Goal: Information Seeking & Learning: Find specific page/section

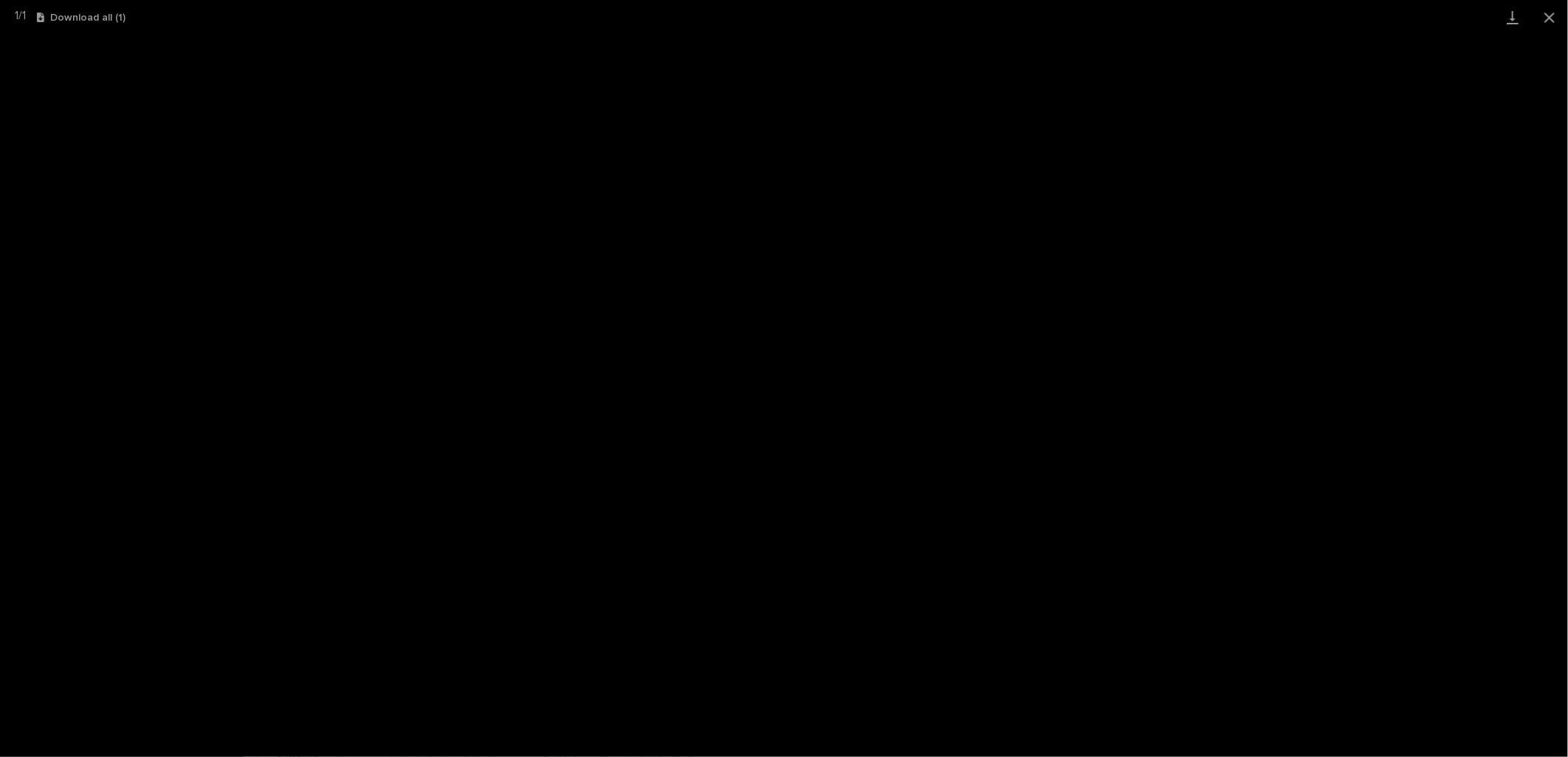
scroll to position [999, 0]
click at [1547, 12] on button "Close gallery" at bounding box center [1549, 17] width 37 height 35
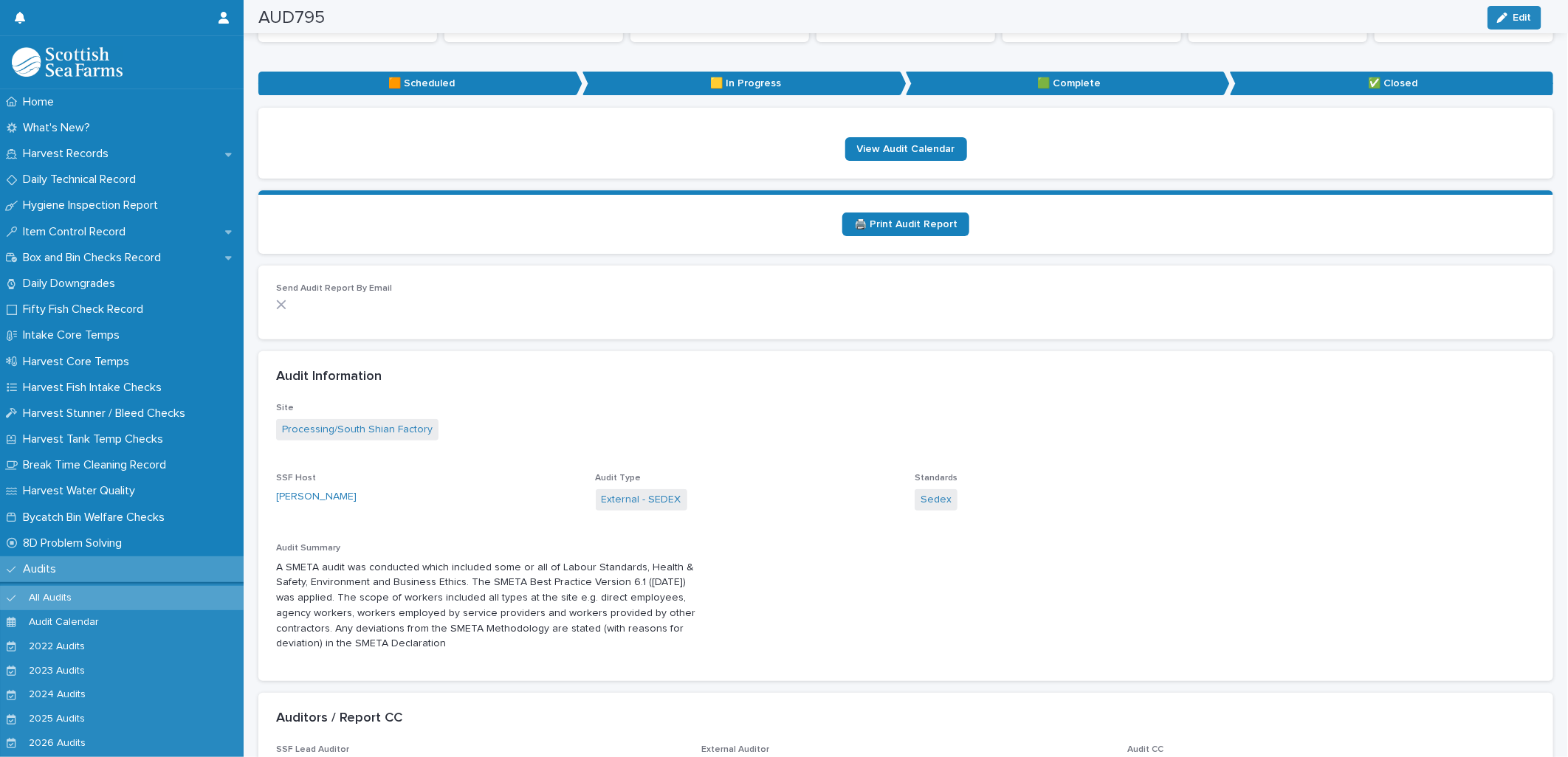
scroll to position [0, 0]
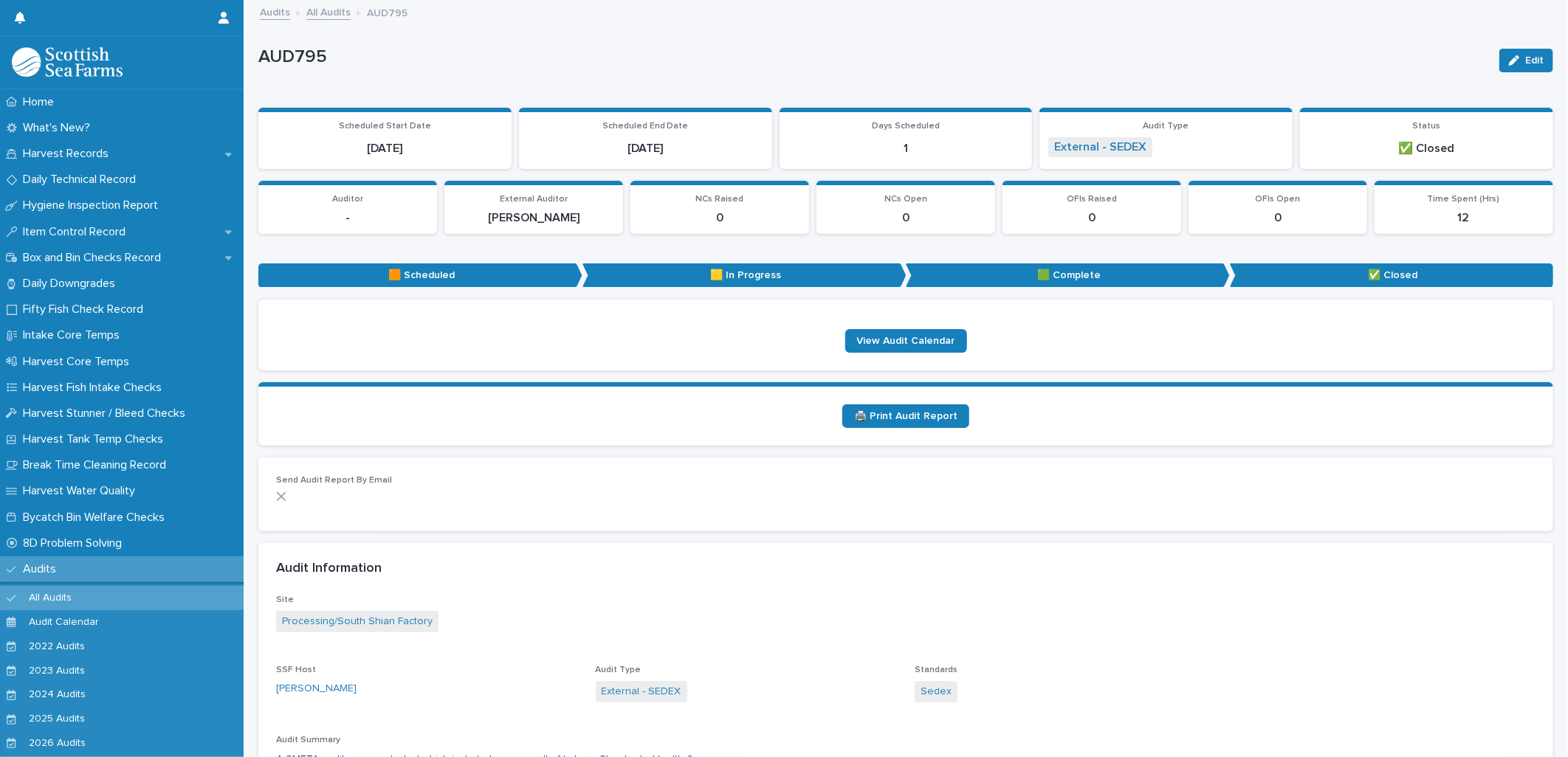
click at [336, 16] on link "All Audits" at bounding box center [328, 11] width 45 height 17
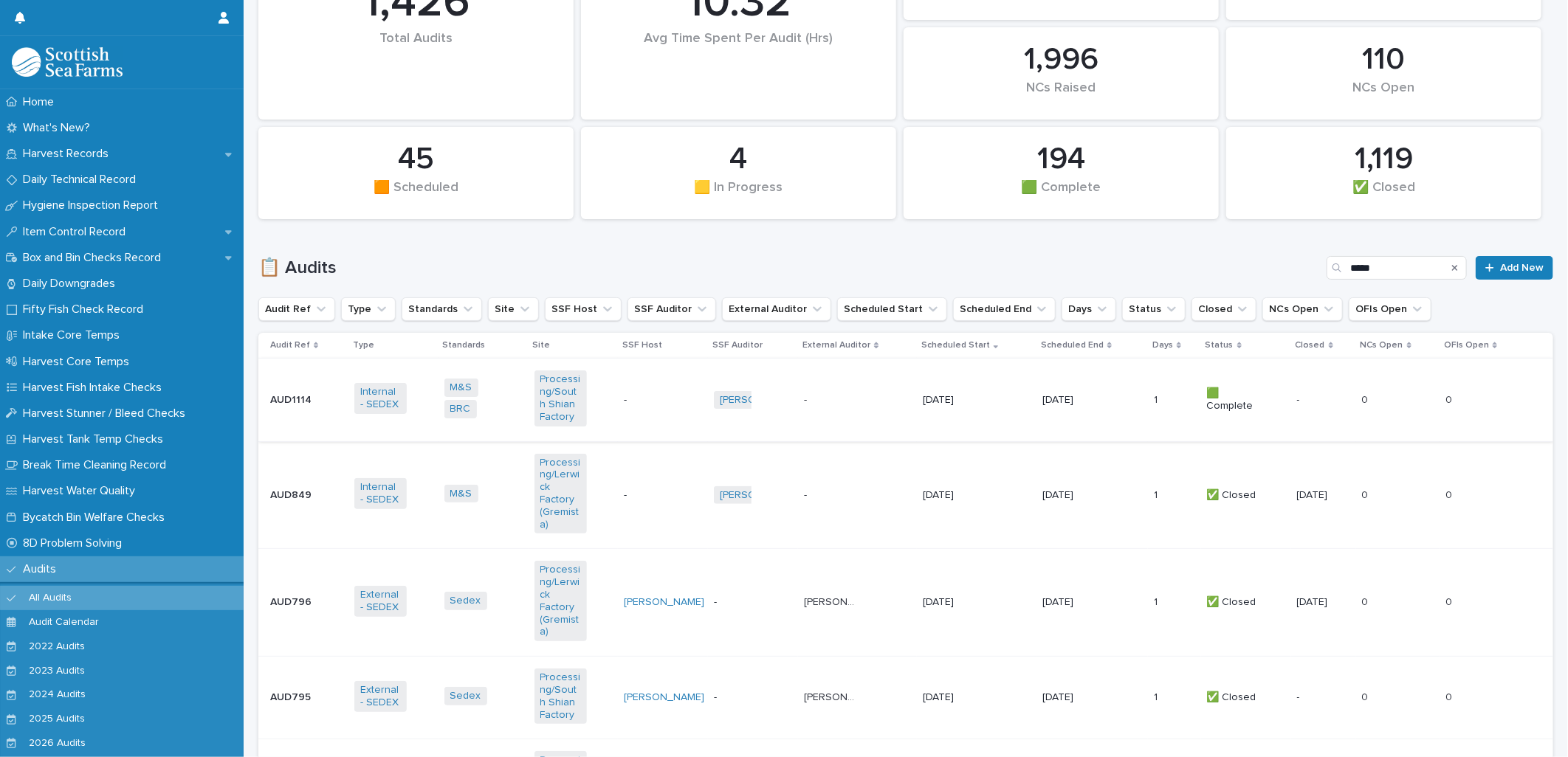
scroll to position [327, 0]
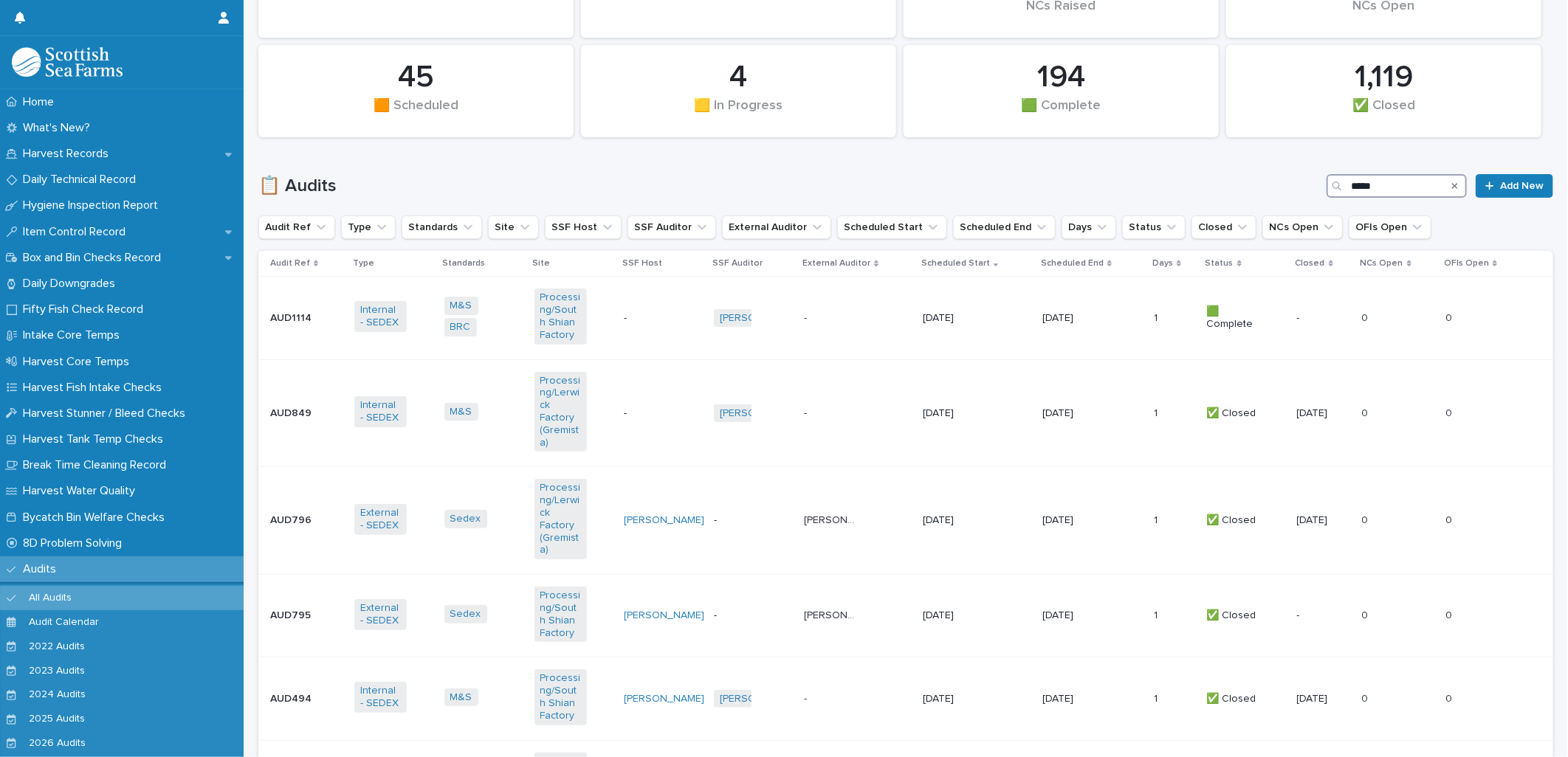
drag, startPoint x: 1403, startPoint y: 187, endPoint x: 1241, endPoint y: 166, distance: 163.4
click at [1241, 166] on div "📋 Audits ***** Add New" at bounding box center [905, 180] width 1295 height 70
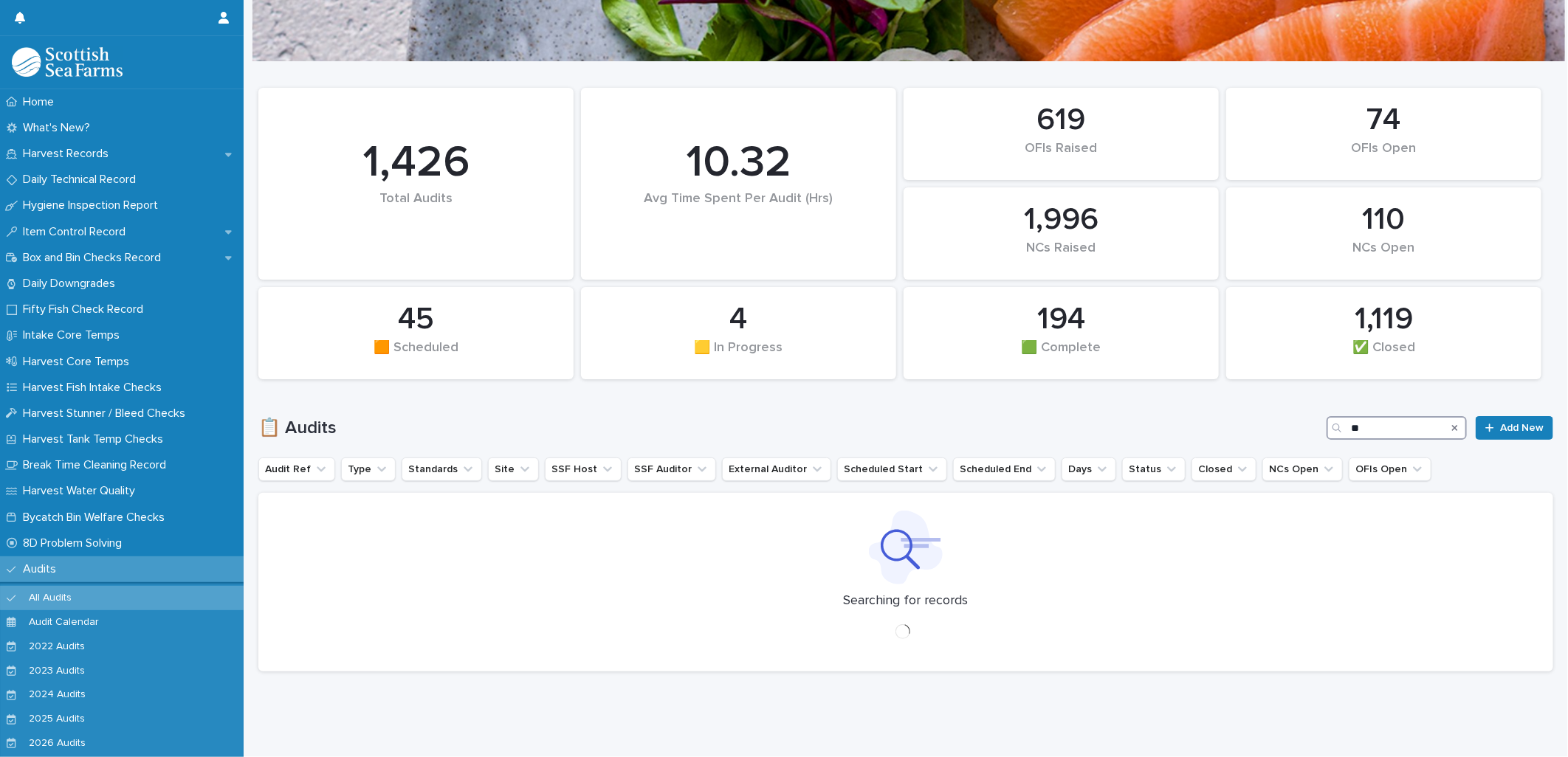
scroll to position [57, 0]
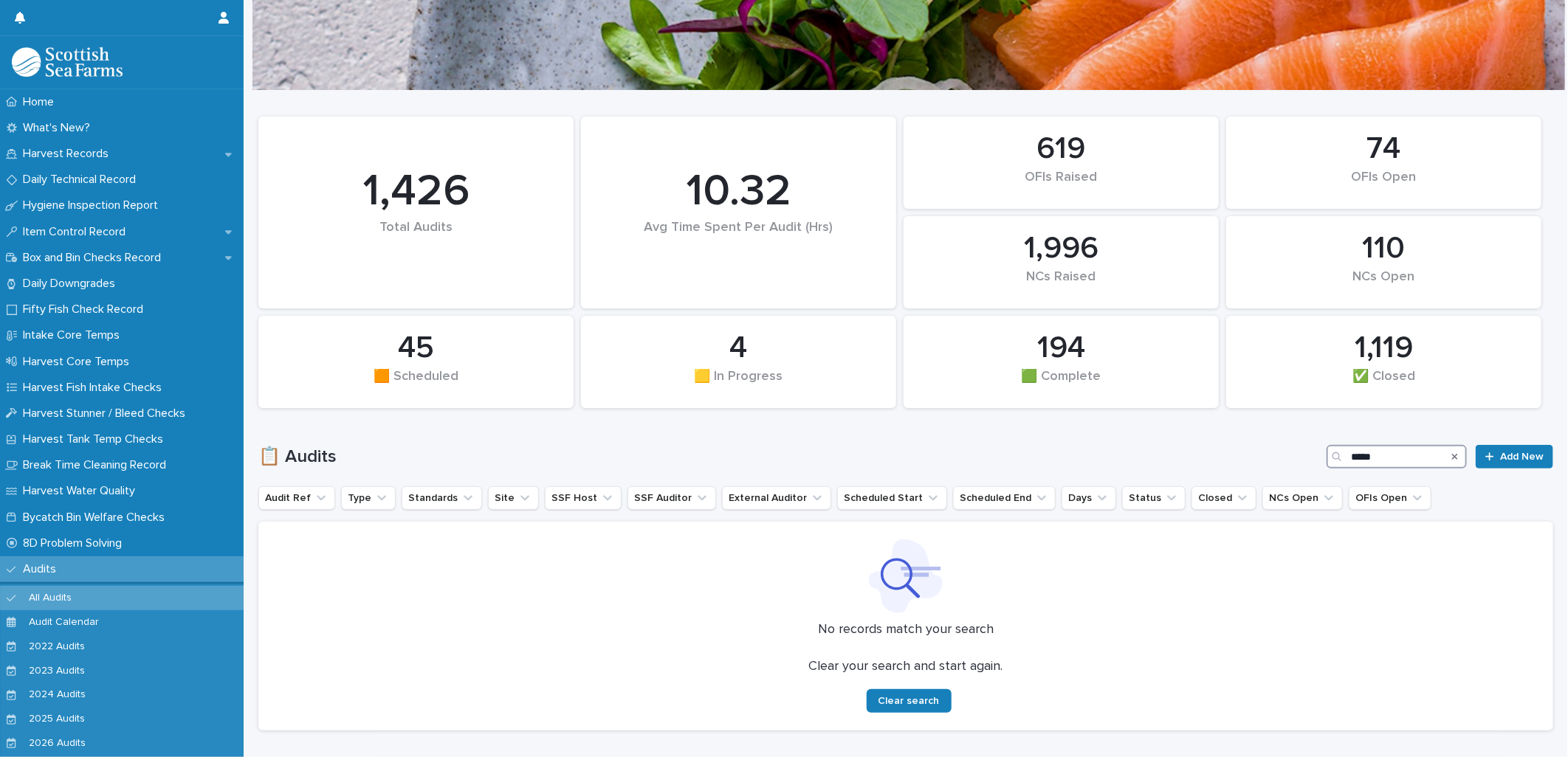
scroll to position [72, 0]
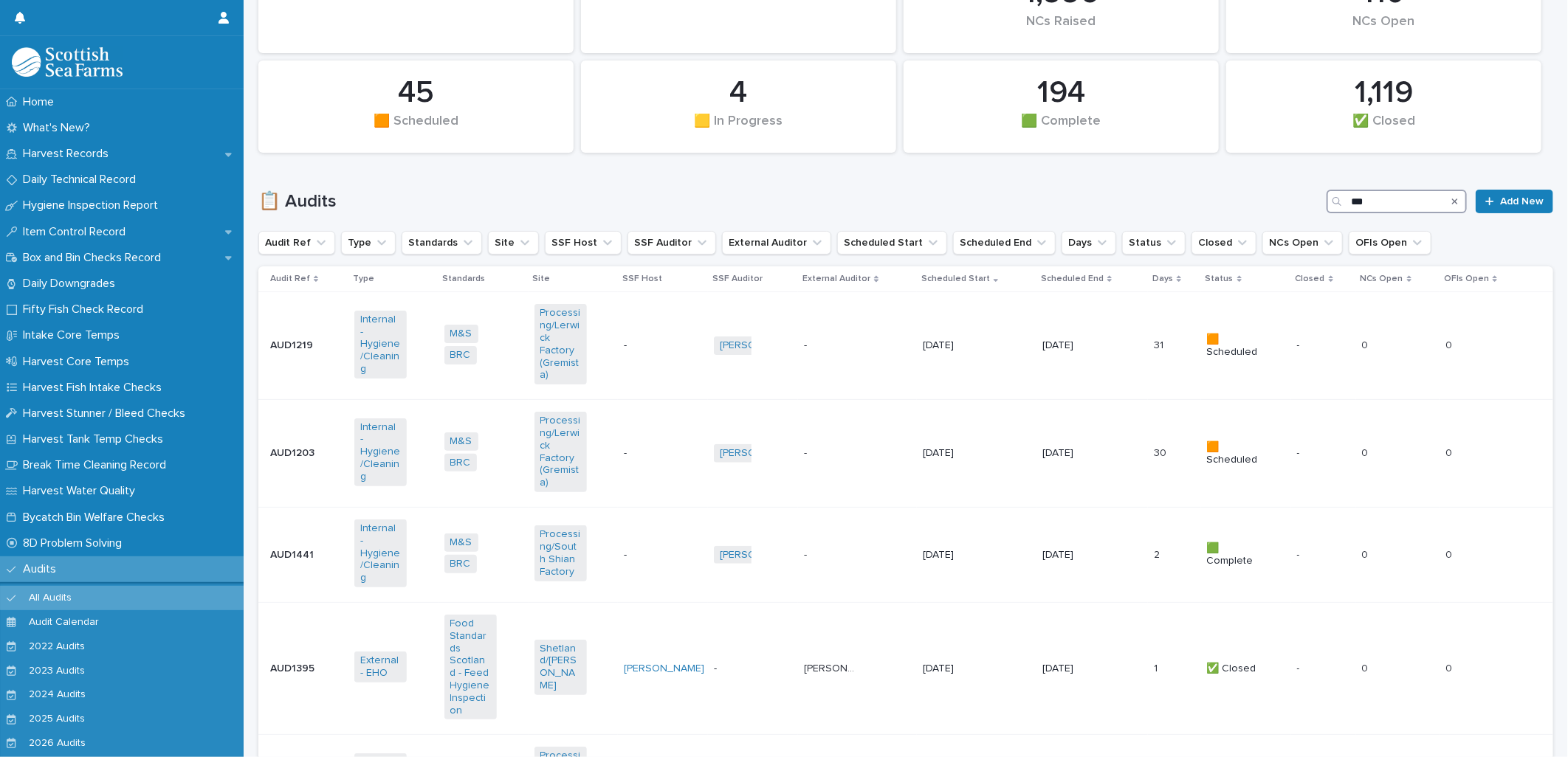
scroll to position [305, 0]
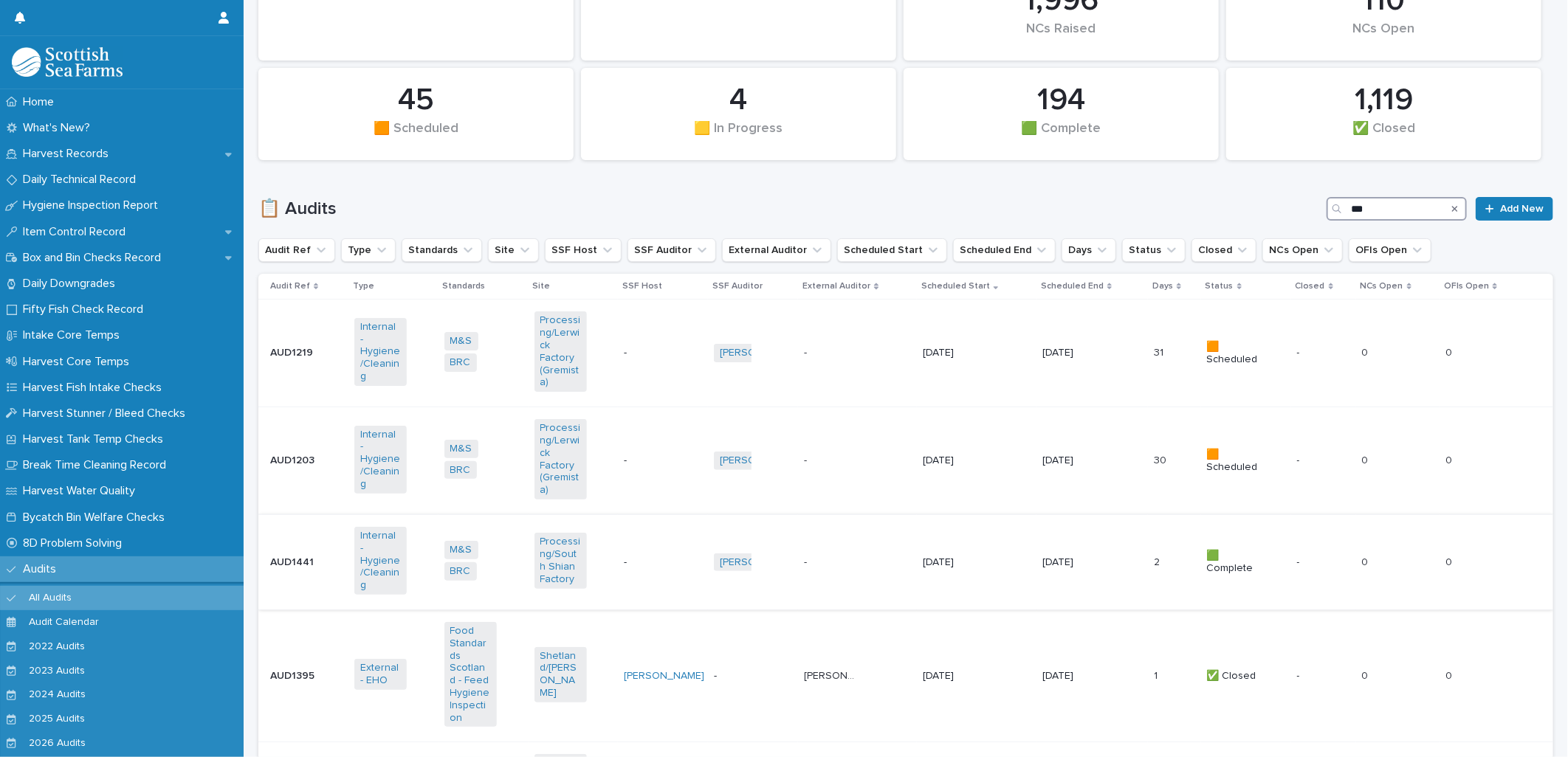
type input "***"
click at [630, 541] on td "-" at bounding box center [663, 563] width 90 height 95
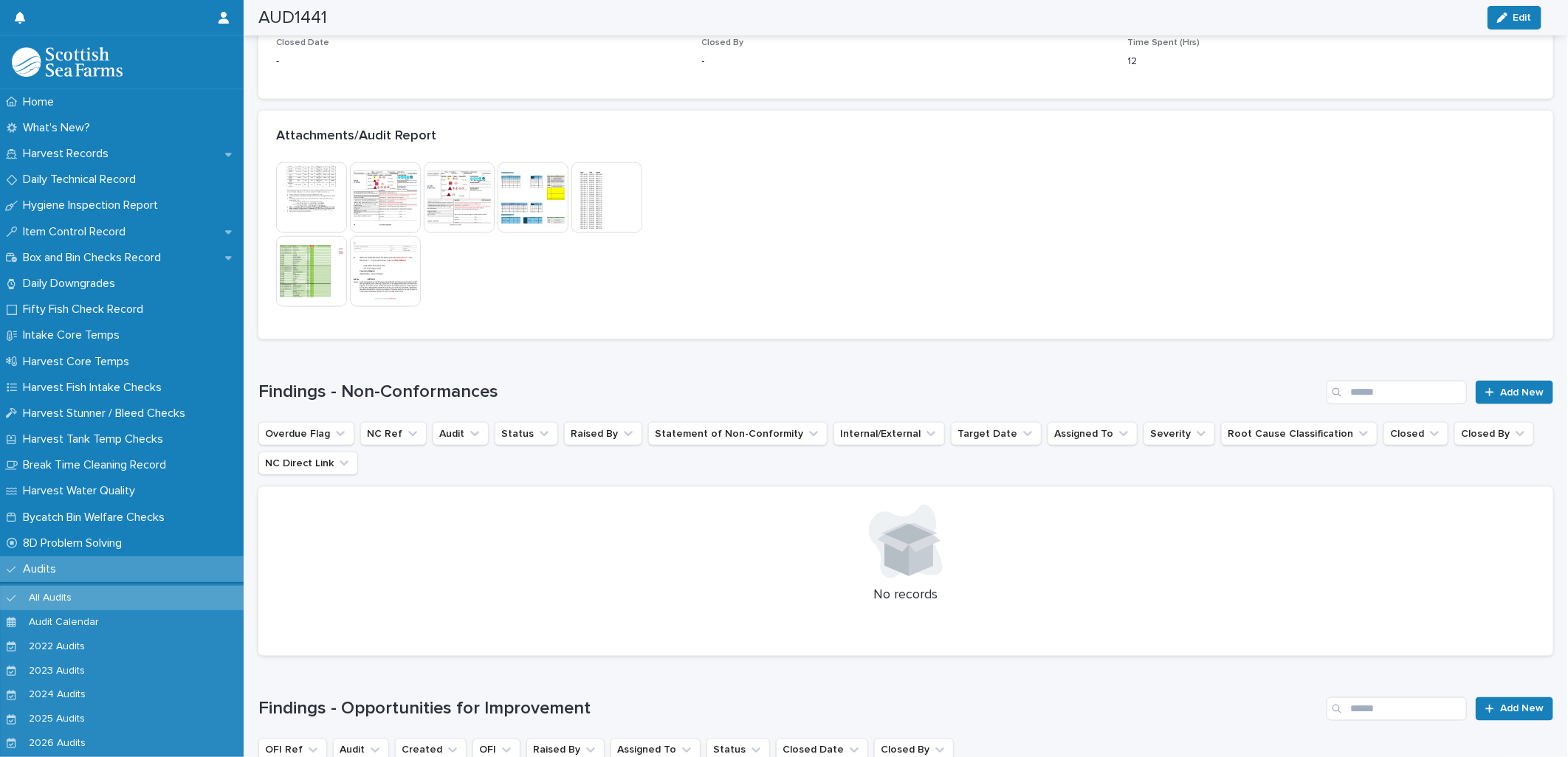
scroll to position [936, 0]
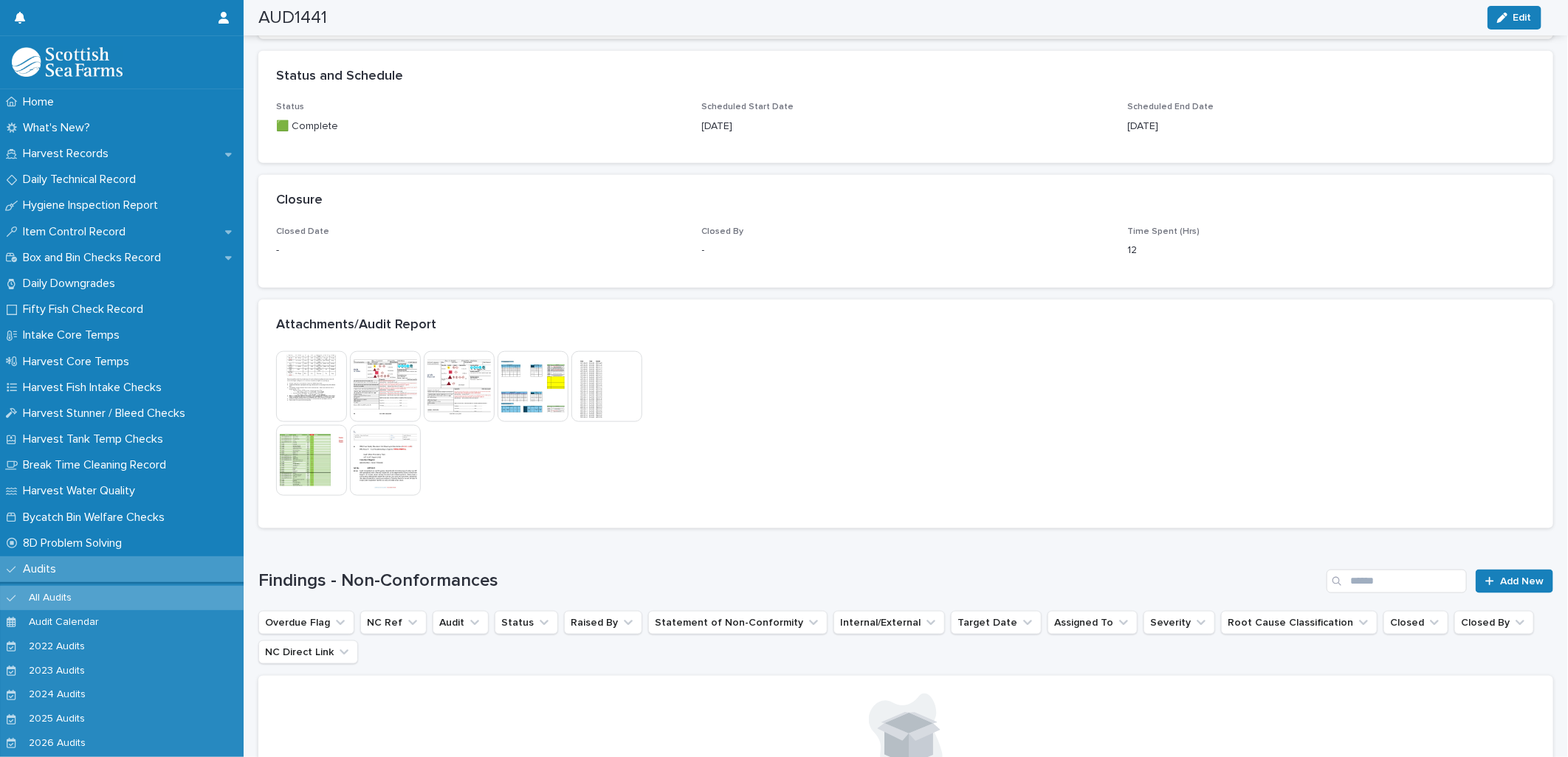
click at [397, 465] on img at bounding box center [385, 460] width 70 height 70
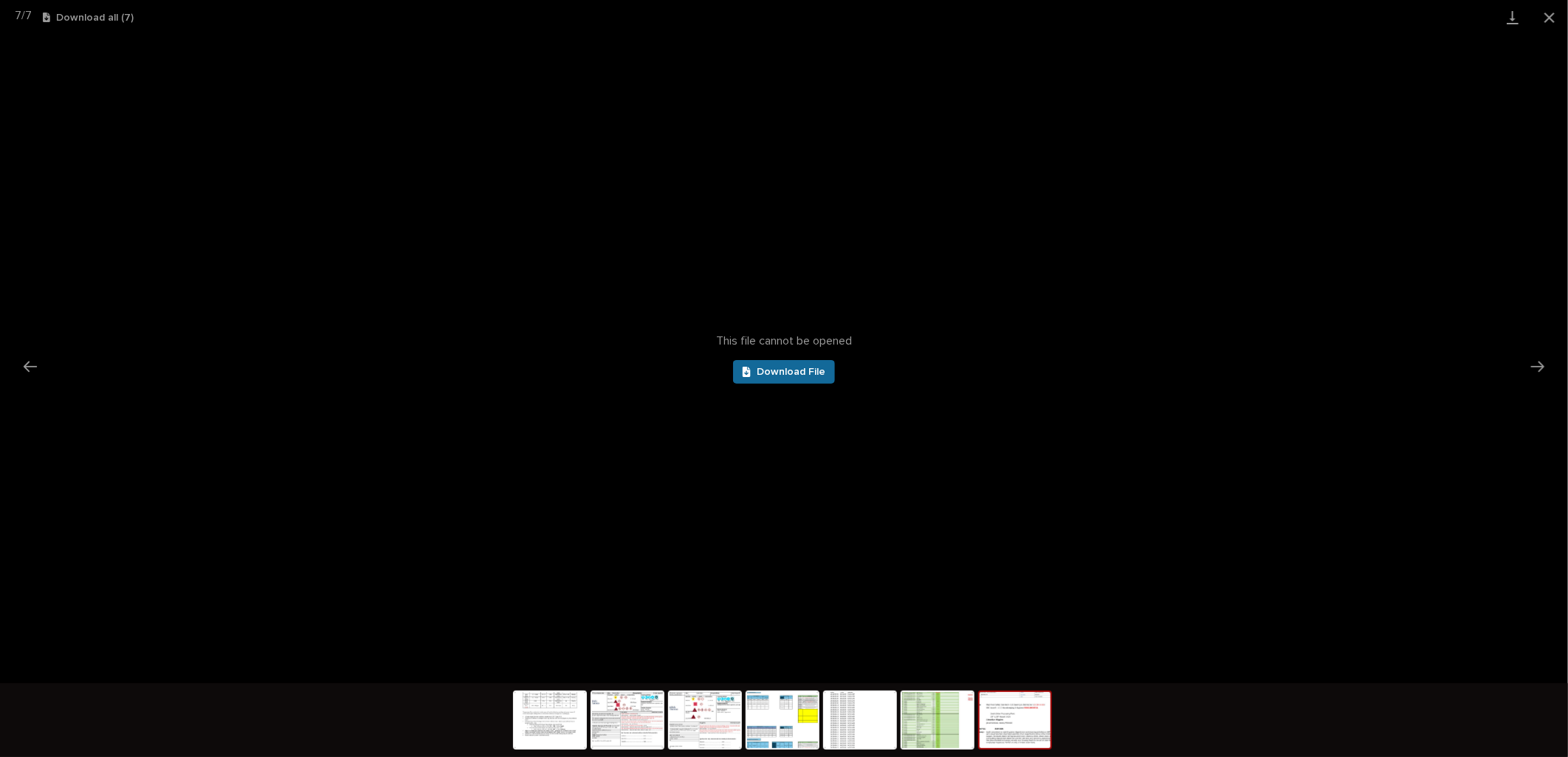
scroll to position [0, 0]
click at [765, 367] on span "Download File" at bounding box center [791, 372] width 68 height 10
click at [571, 714] on img at bounding box center [550, 720] width 70 height 57
click at [998, 713] on img at bounding box center [1014, 720] width 70 height 57
click at [794, 370] on span "Download File" at bounding box center [791, 372] width 68 height 10
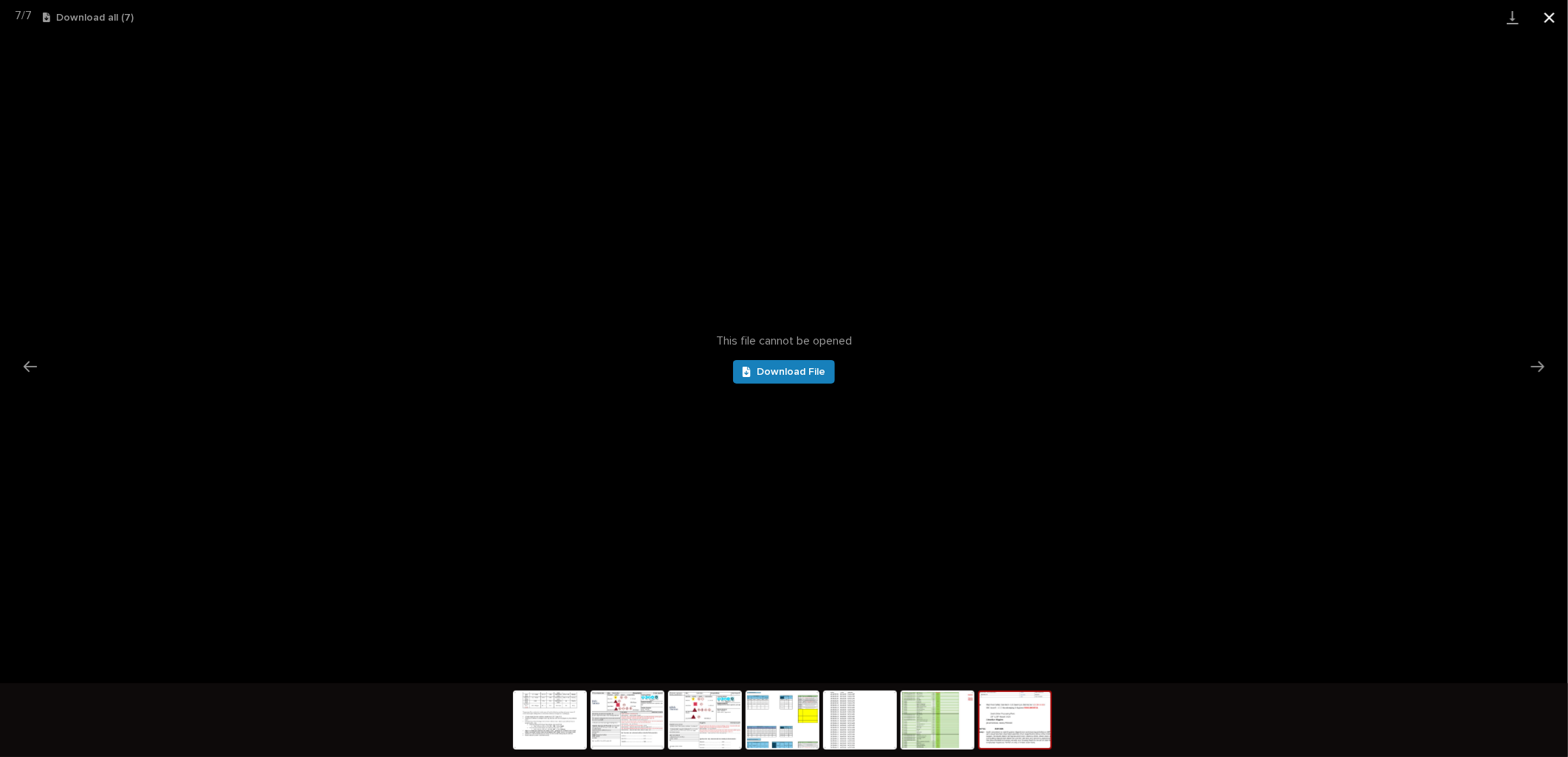
click at [1548, 17] on button "Close gallery" at bounding box center [1549, 17] width 37 height 35
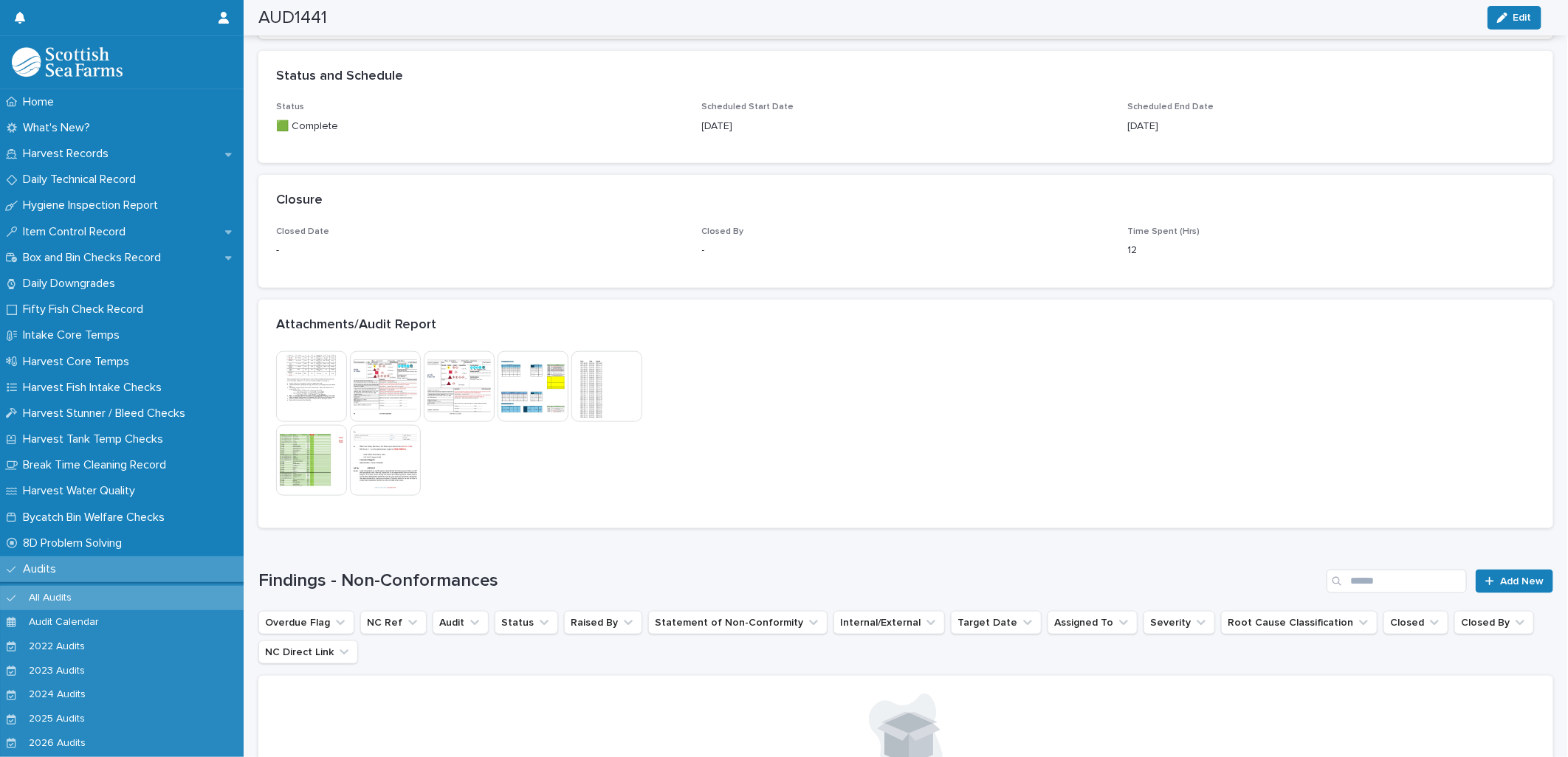
scroll to position [607, 0]
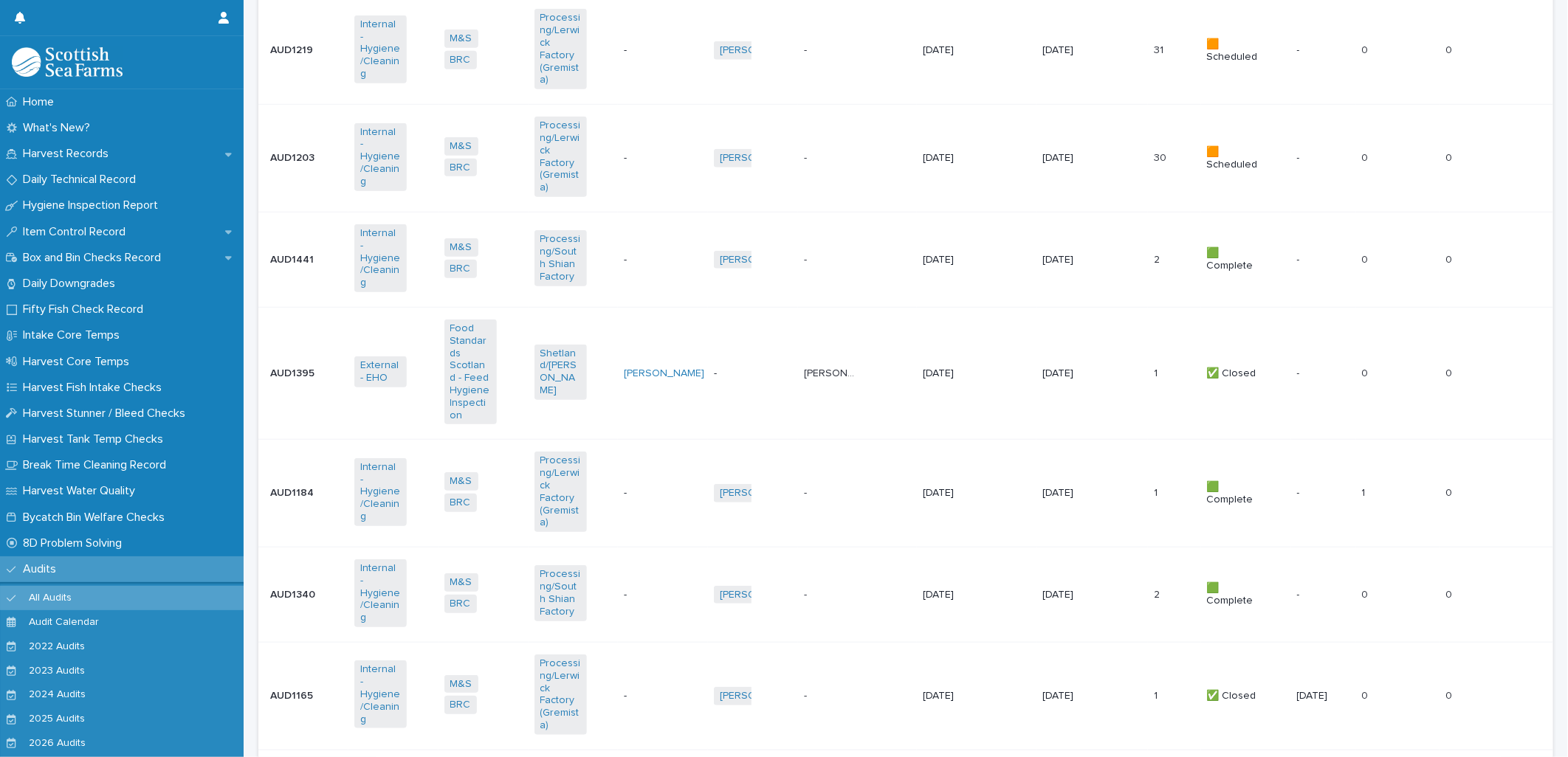
scroll to position [12, 0]
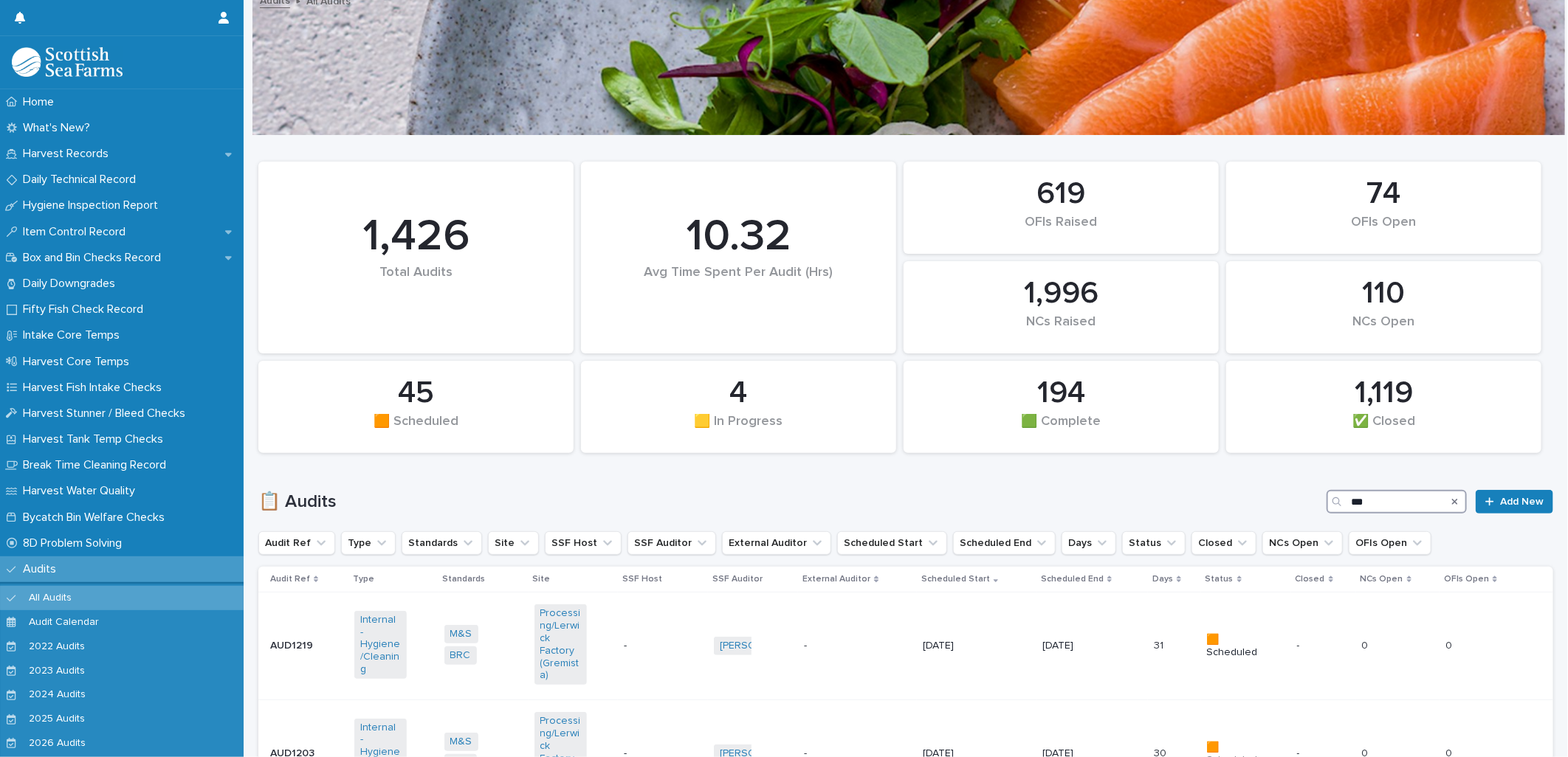
drag, startPoint x: 1377, startPoint y: 503, endPoint x: 1192, endPoint y: 448, distance: 193.0
click at [1228, 468] on div "📋 Audits *** Add New" at bounding box center [905, 495] width 1295 height 70
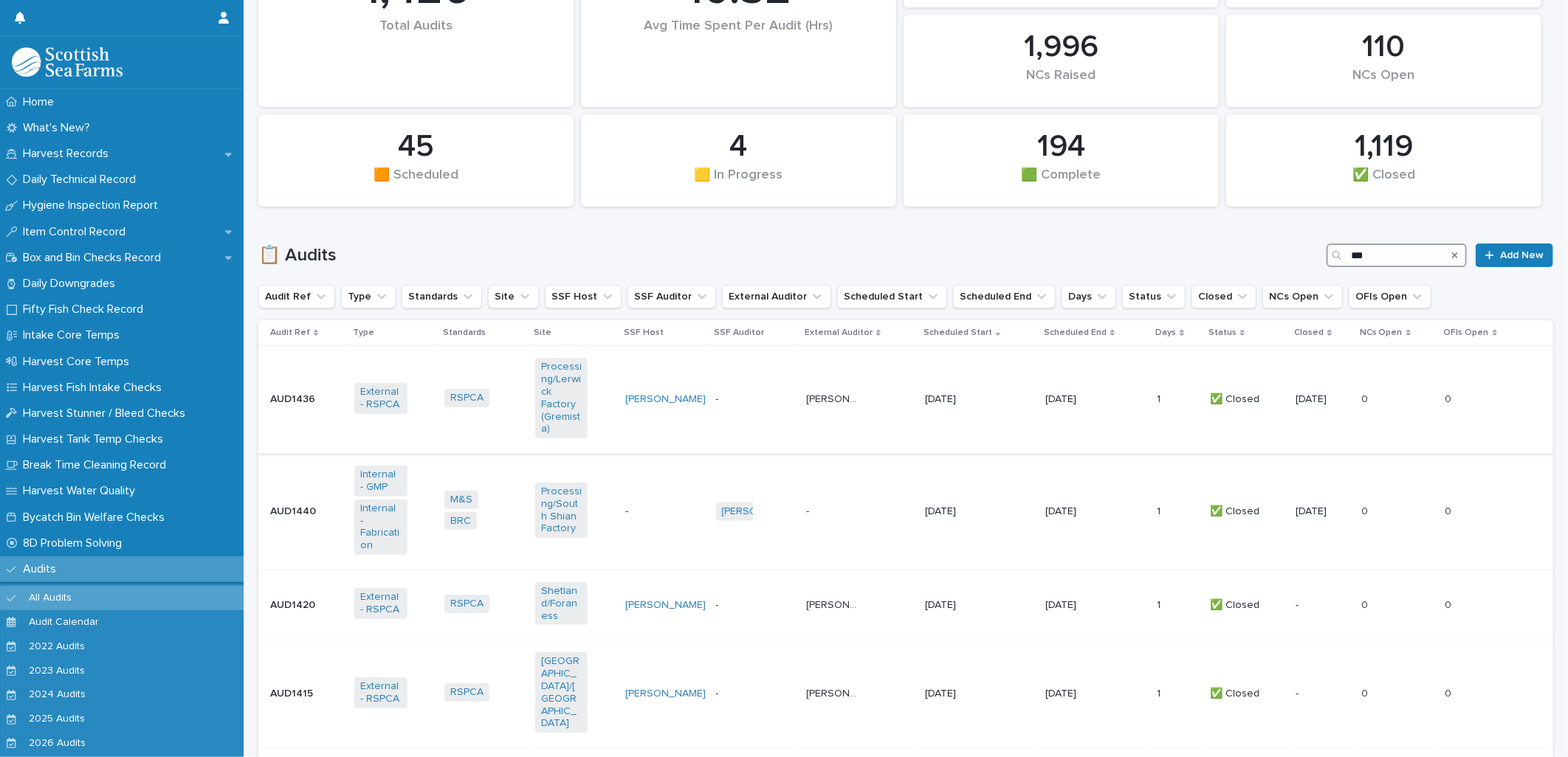
scroll to position [340, 0]
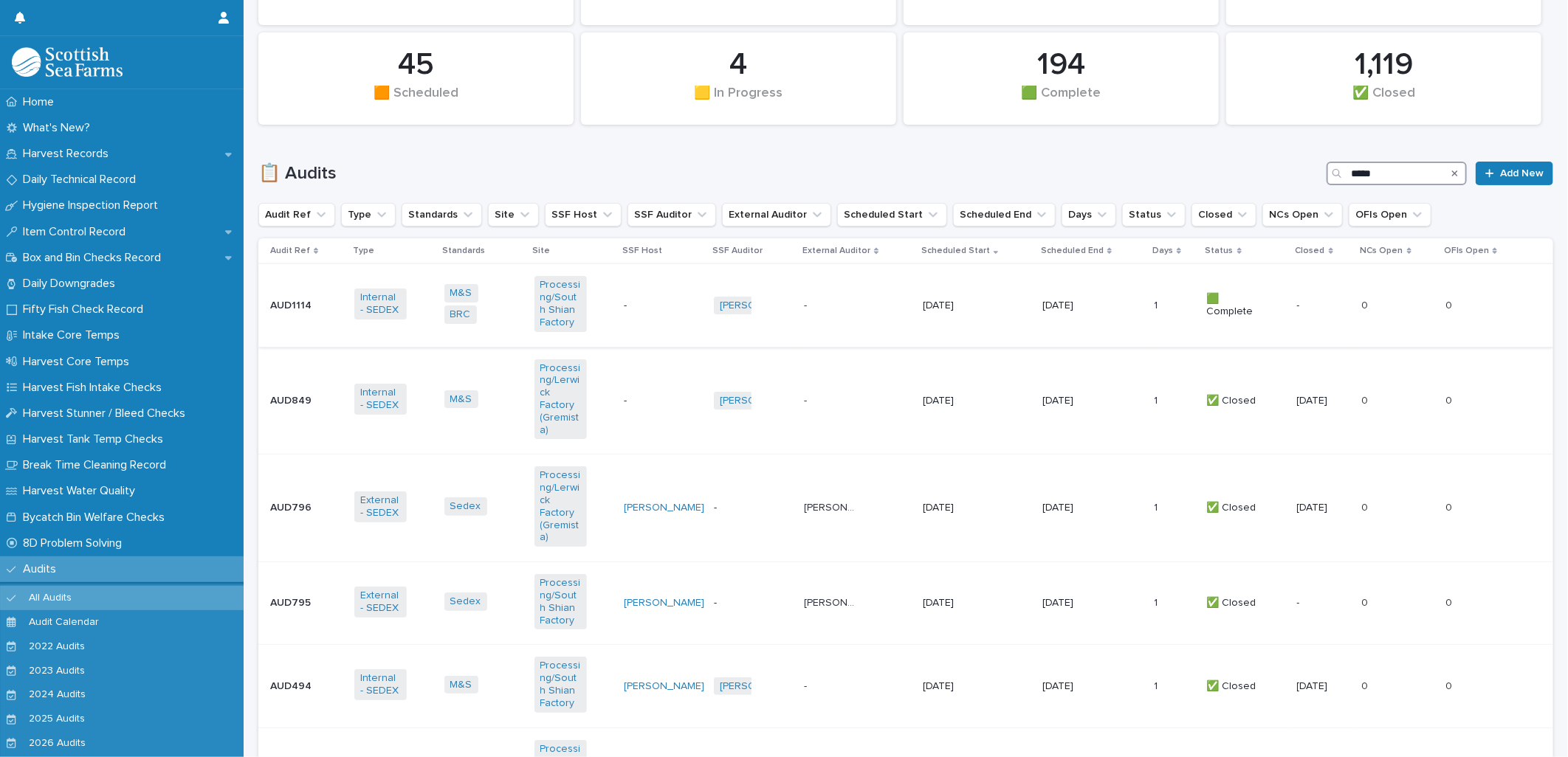
type input "*****"
click at [633, 315] on div "-" at bounding box center [663, 306] width 78 height 25
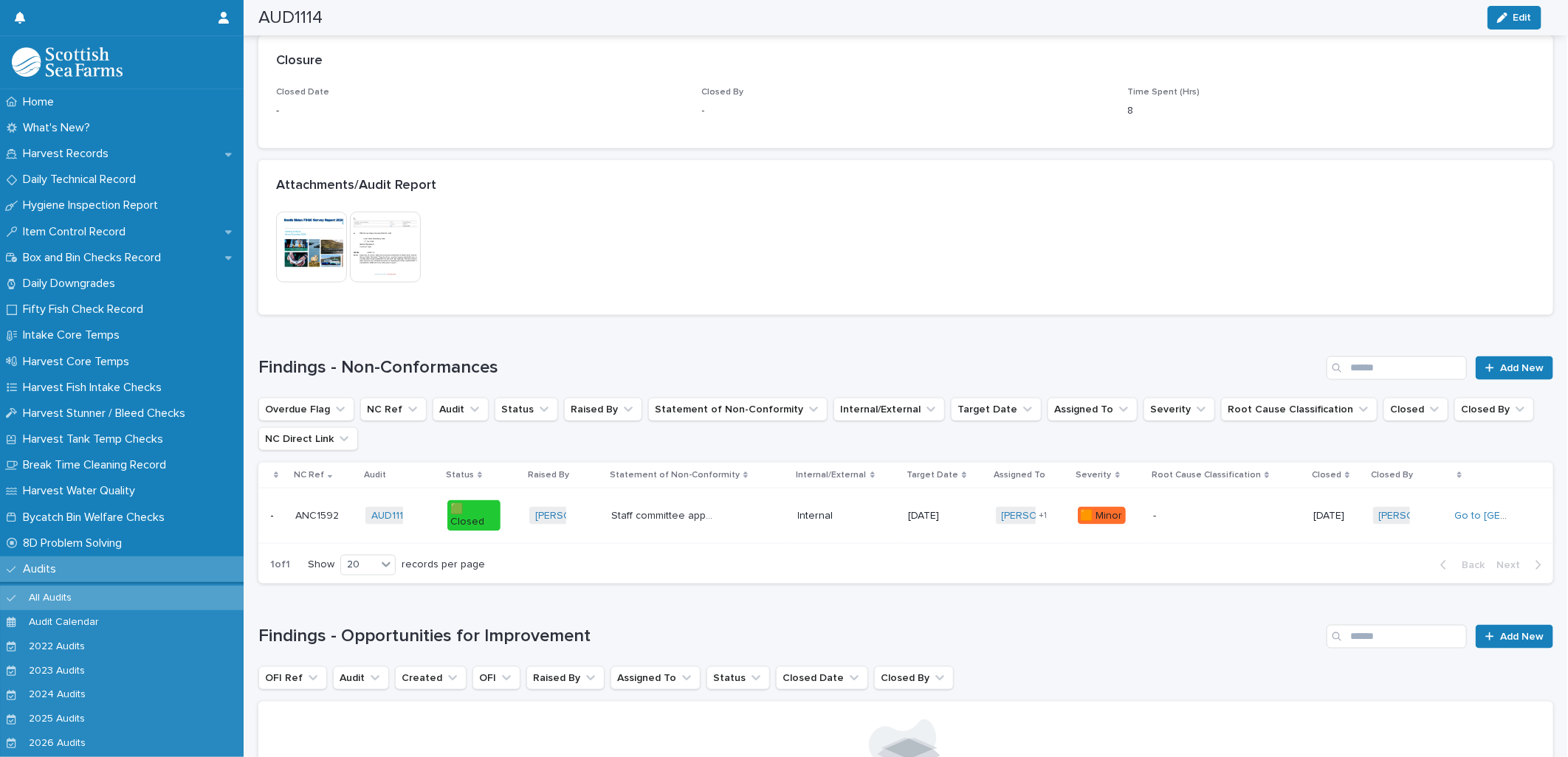
scroll to position [1113, 0]
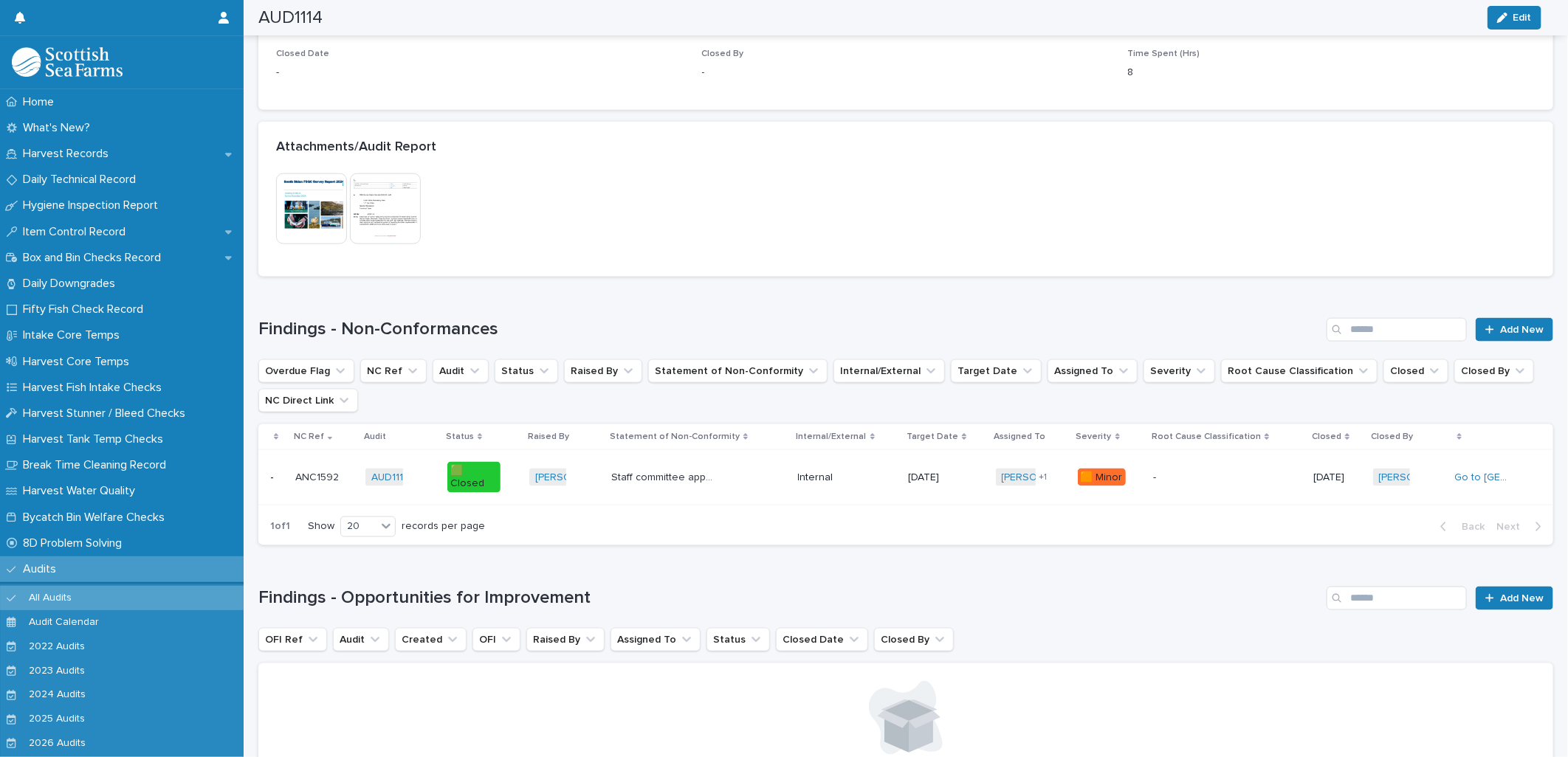
click at [375, 207] on img at bounding box center [385, 208] width 70 height 70
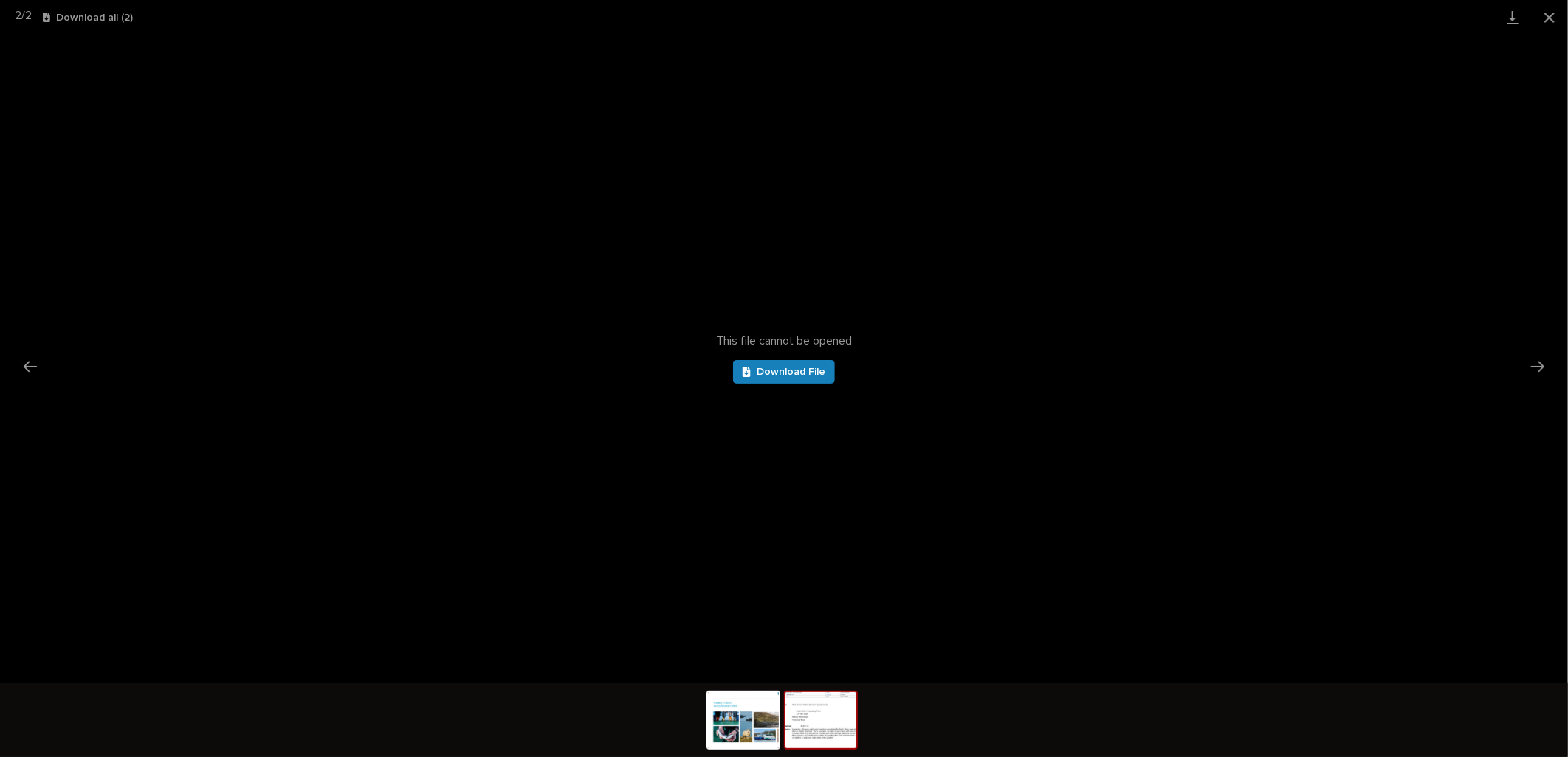
click at [806, 385] on div "This file cannot be opened Download File" at bounding box center [784, 359] width 1568 height 649
click at [800, 376] on span "Download File" at bounding box center [791, 372] width 68 height 10
click at [1550, 11] on button "Close gallery" at bounding box center [1549, 17] width 37 height 35
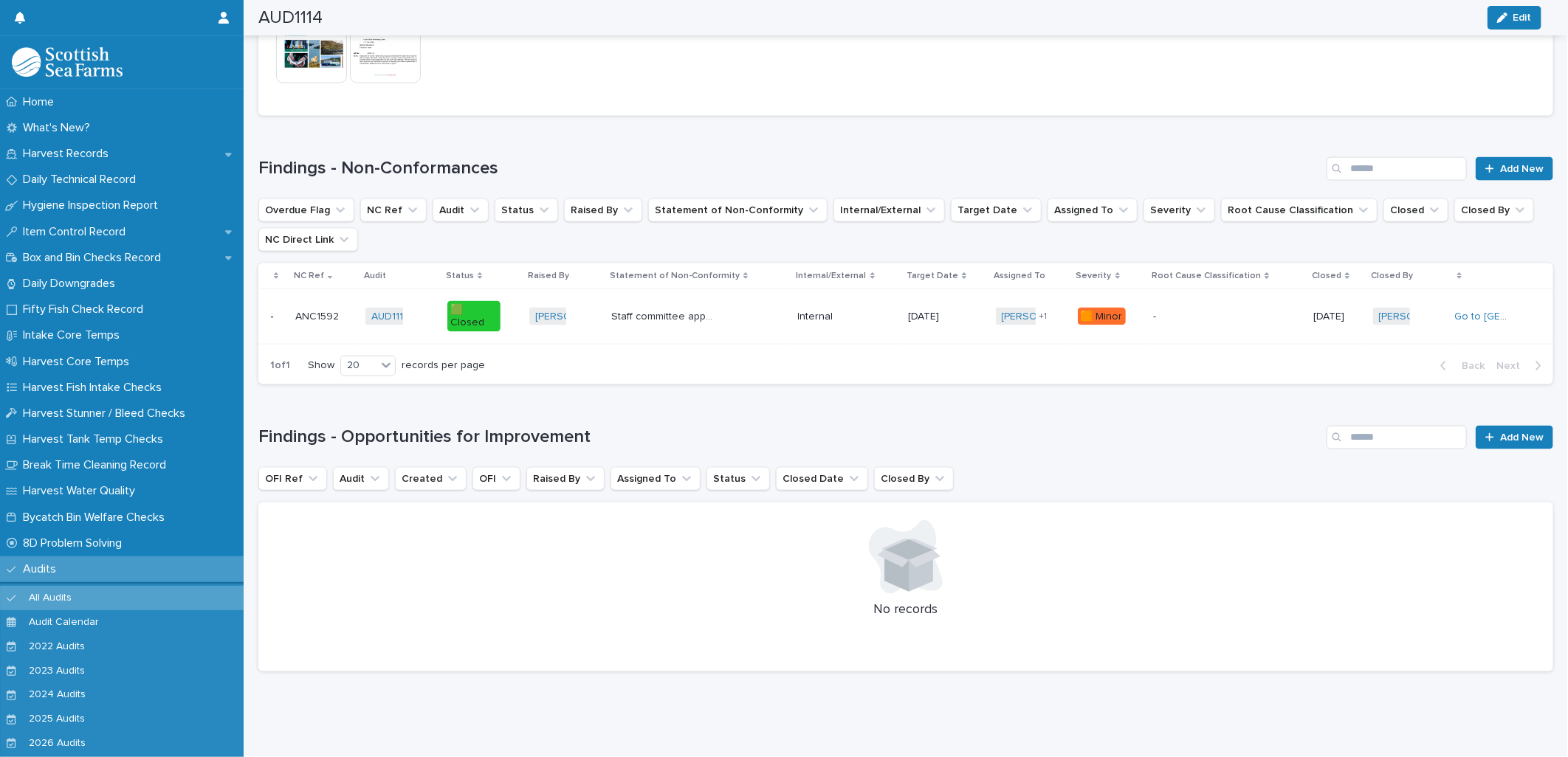
scroll to position [1285, 0]
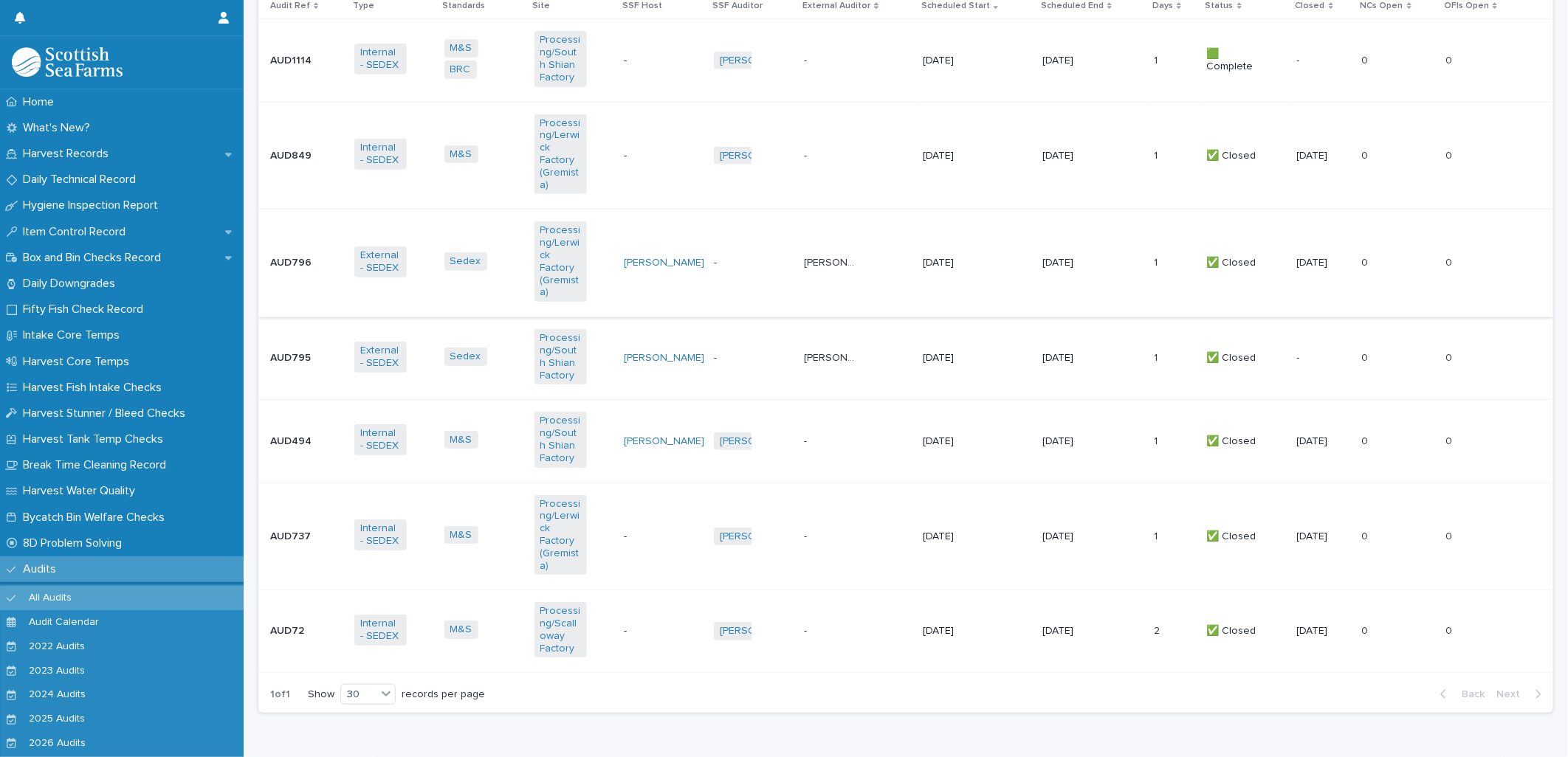
scroll to position [586, 0]
click at [688, 438] on div "[PERSON_NAME]" at bounding box center [663, 441] width 78 height 25
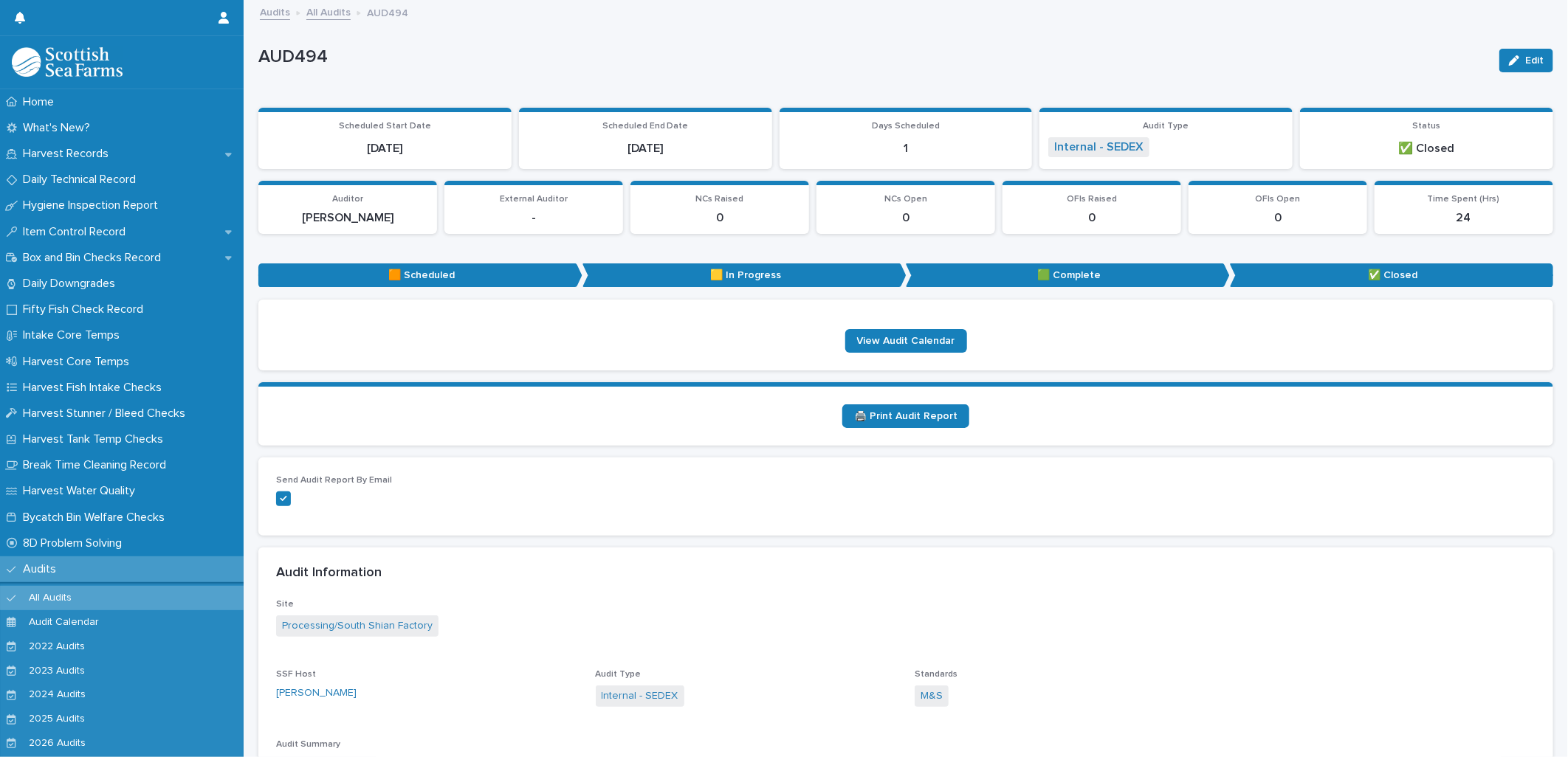
click at [319, 13] on link "All Audits" at bounding box center [328, 11] width 45 height 17
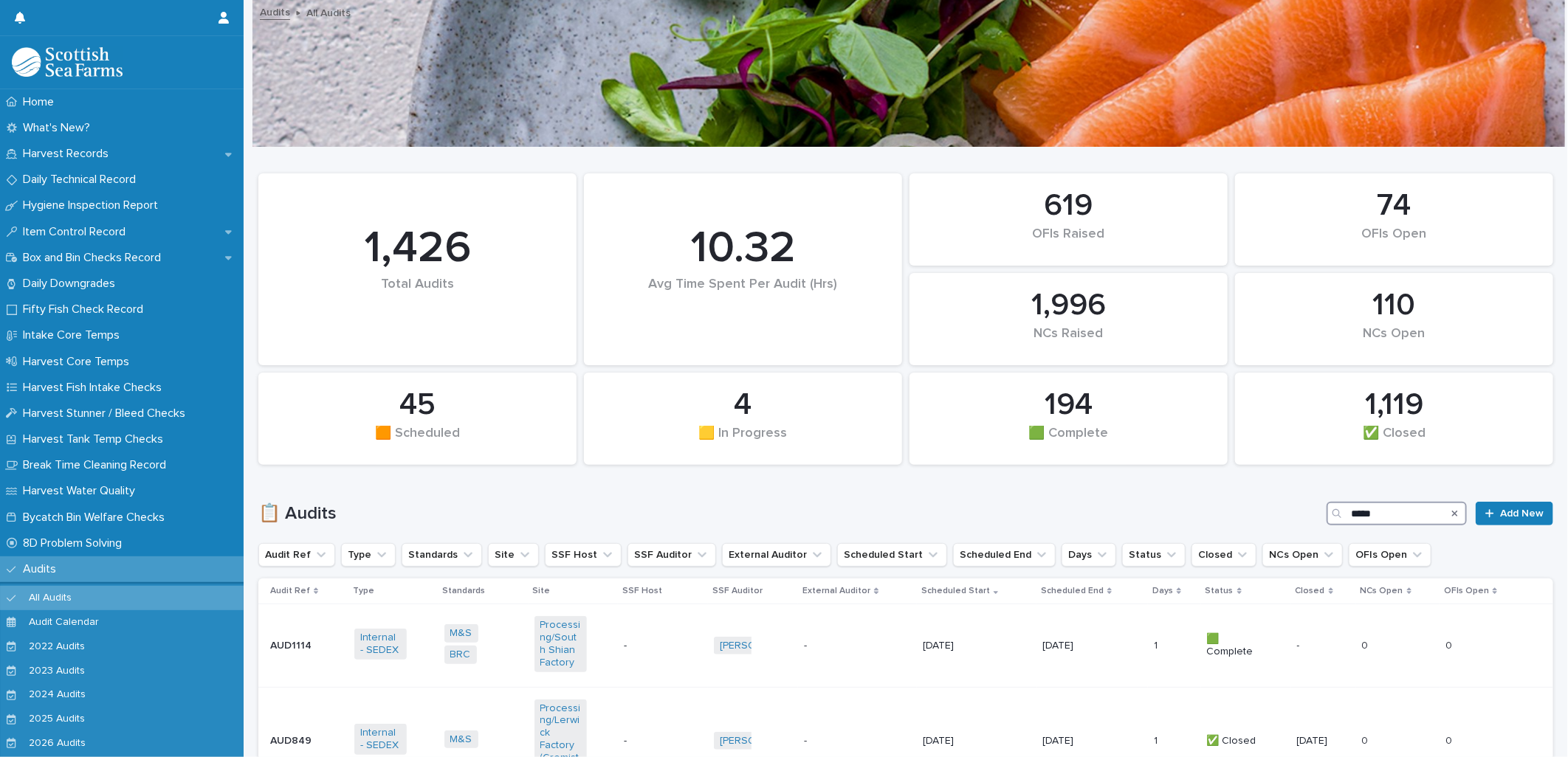
drag, startPoint x: 1400, startPoint y: 515, endPoint x: 1229, endPoint y: 458, distance: 180.2
click at [1231, 460] on div "74 OFIs Open 619 OFIs Raised 4 🟨 In Progress 1,426 Total Audits 110 NCs Open 45…" at bounding box center [905, 729] width 1295 height 1163
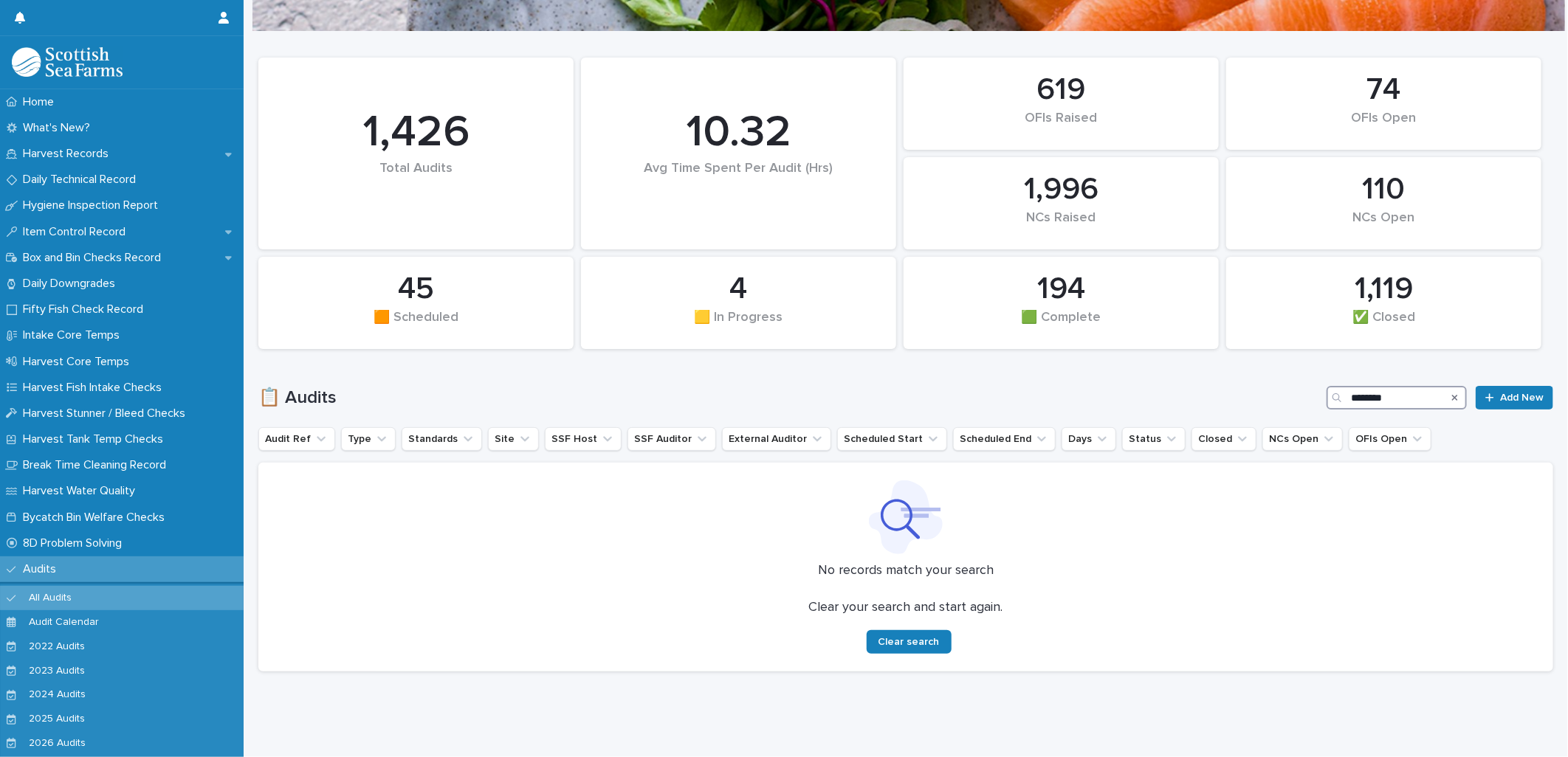
scroll to position [128, 0]
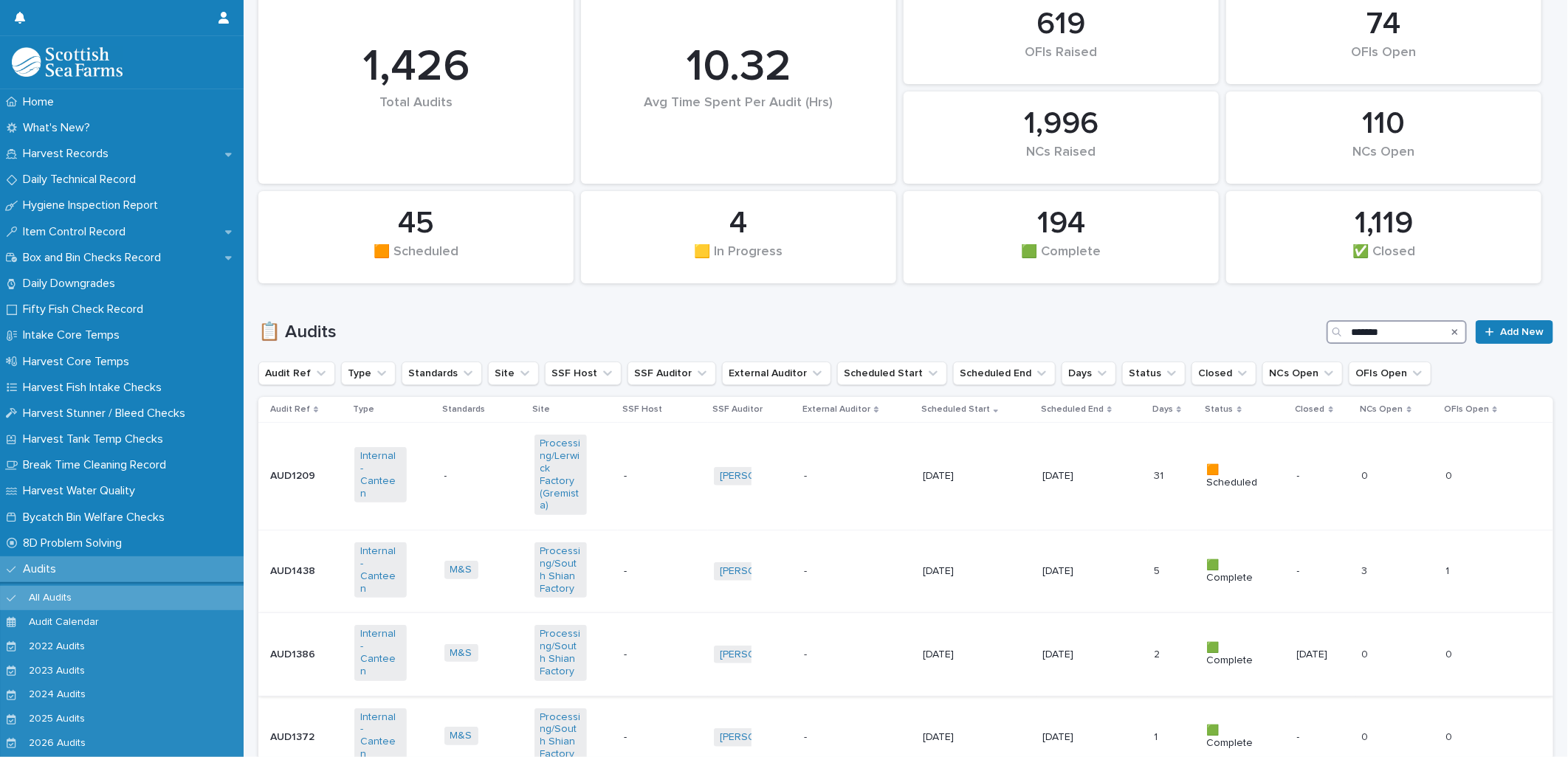
scroll to position [209, 0]
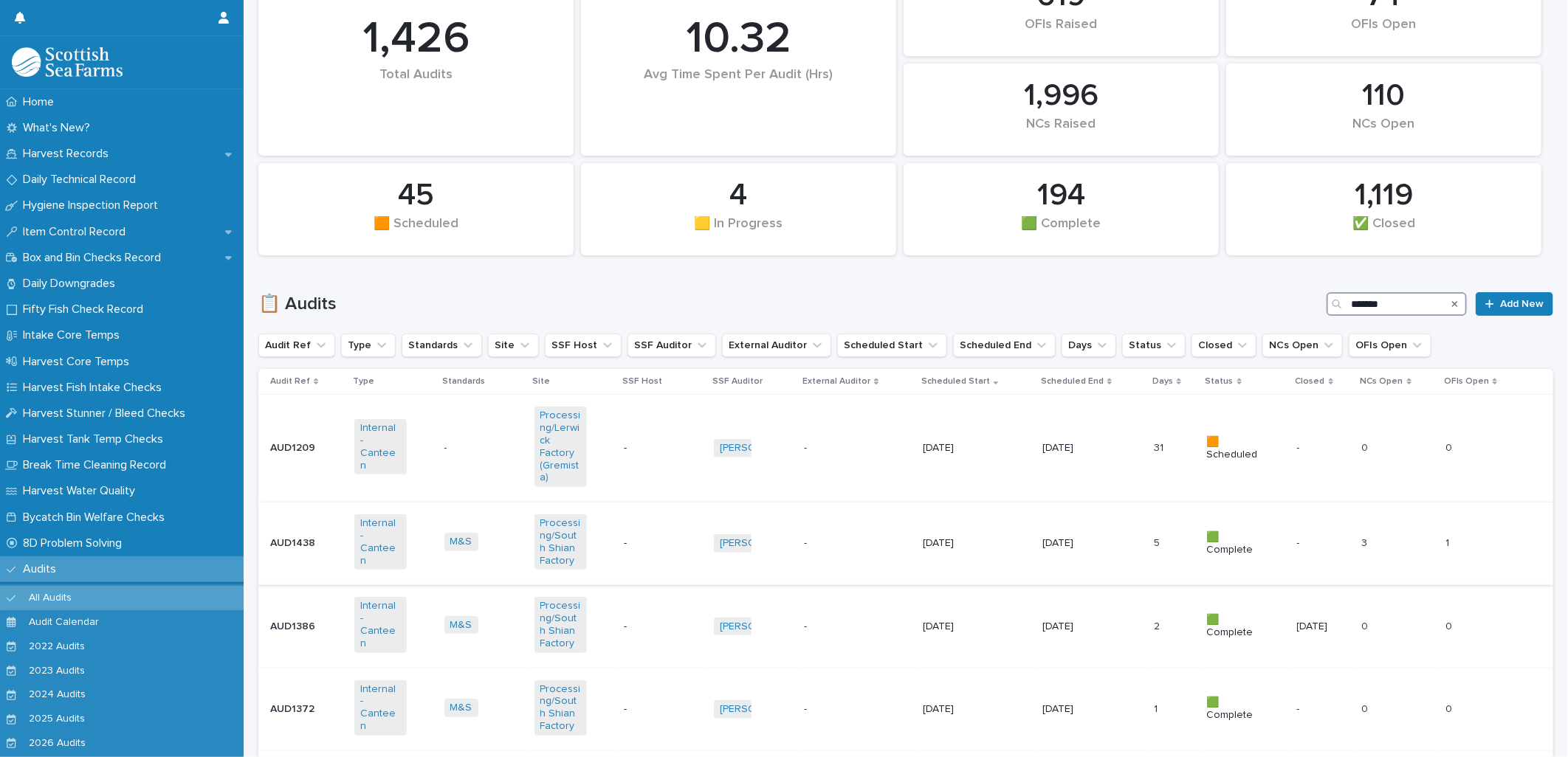
type input "*******"
click at [654, 557] on td "-" at bounding box center [663, 544] width 90 height 82
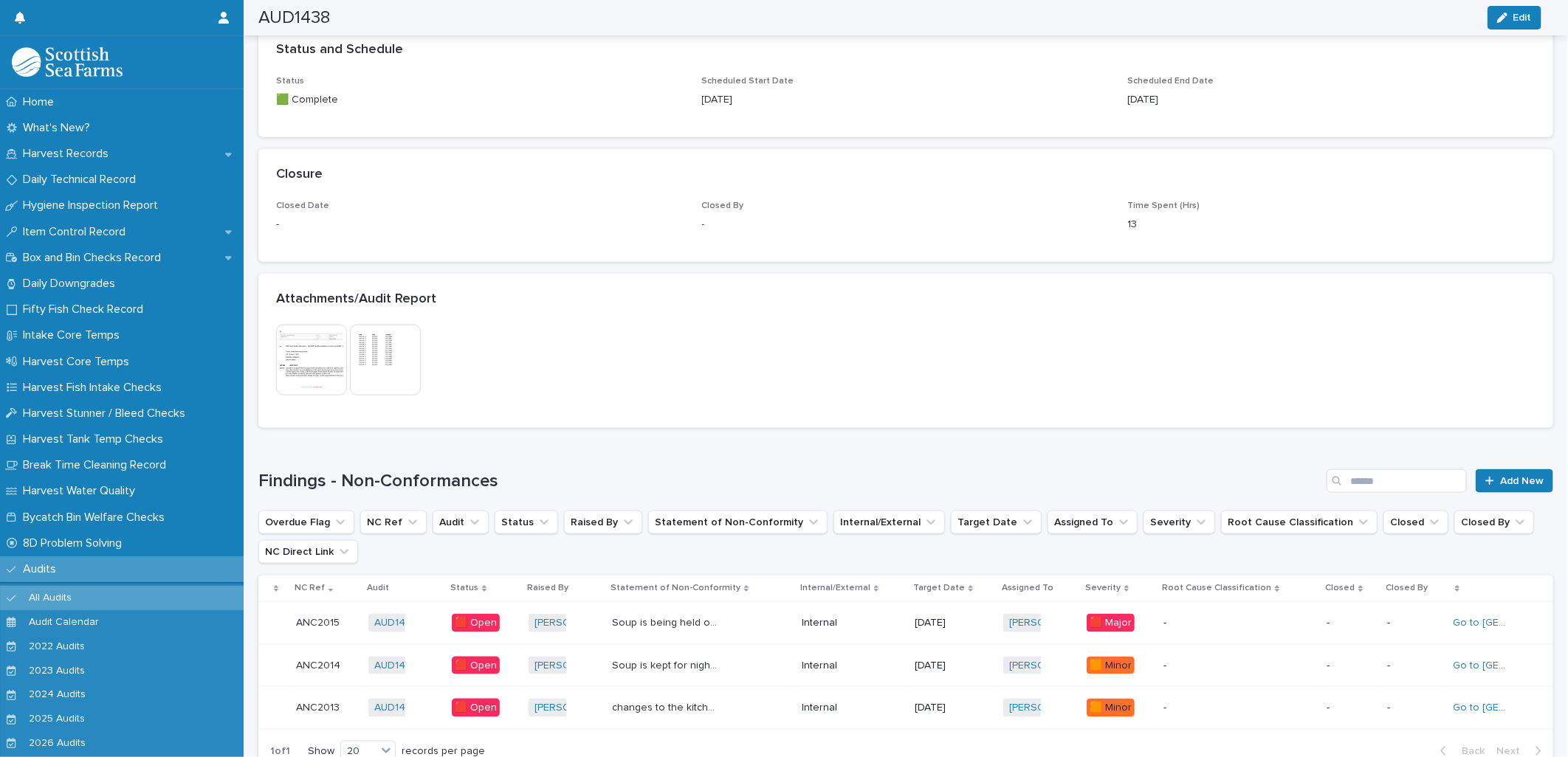
scroll to position [1042, 0]
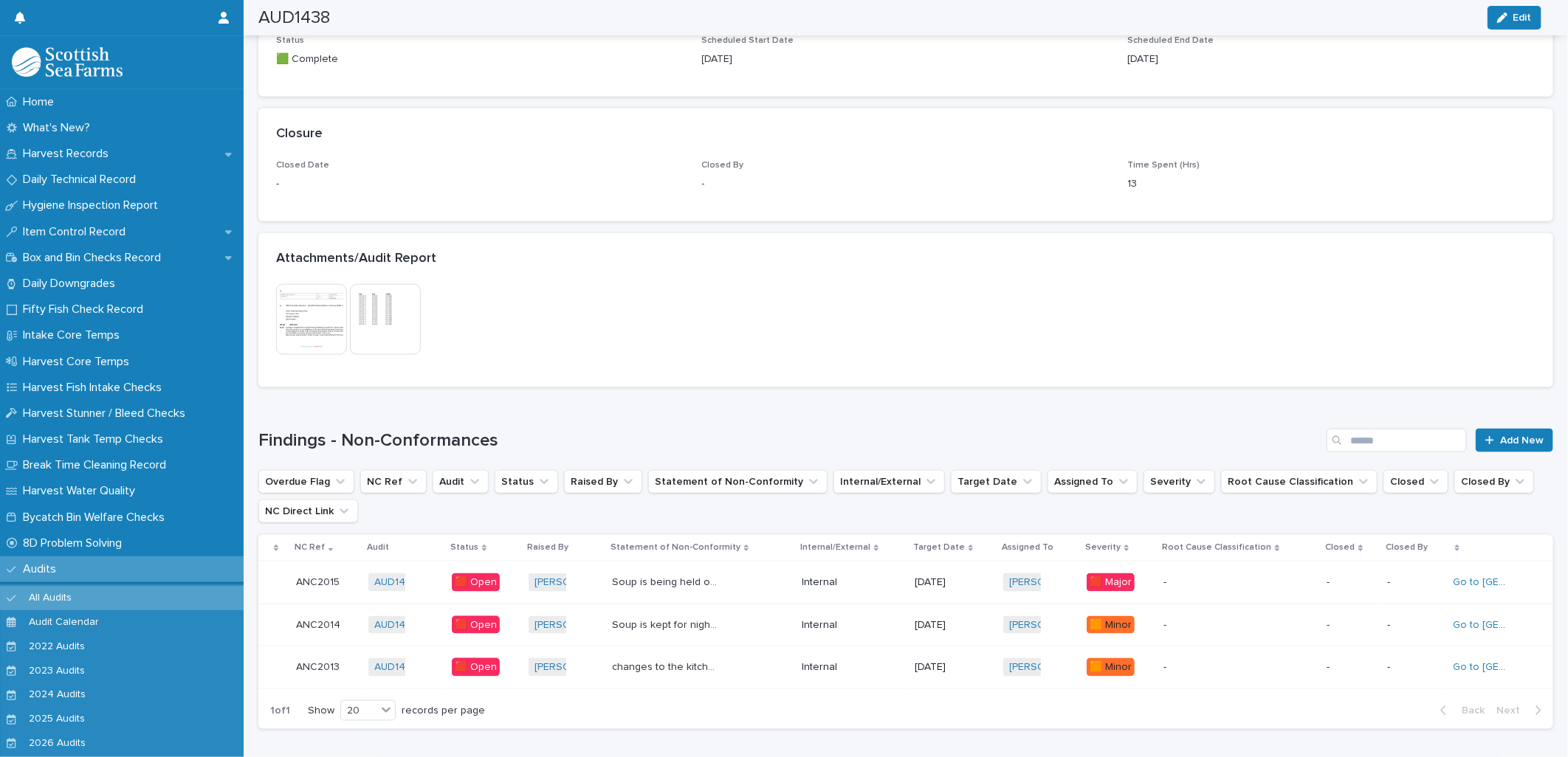
click at [1054, 628] on div "[PERSON_NAME] + 0" at bounding box center [1039, 625] width 71 height 31
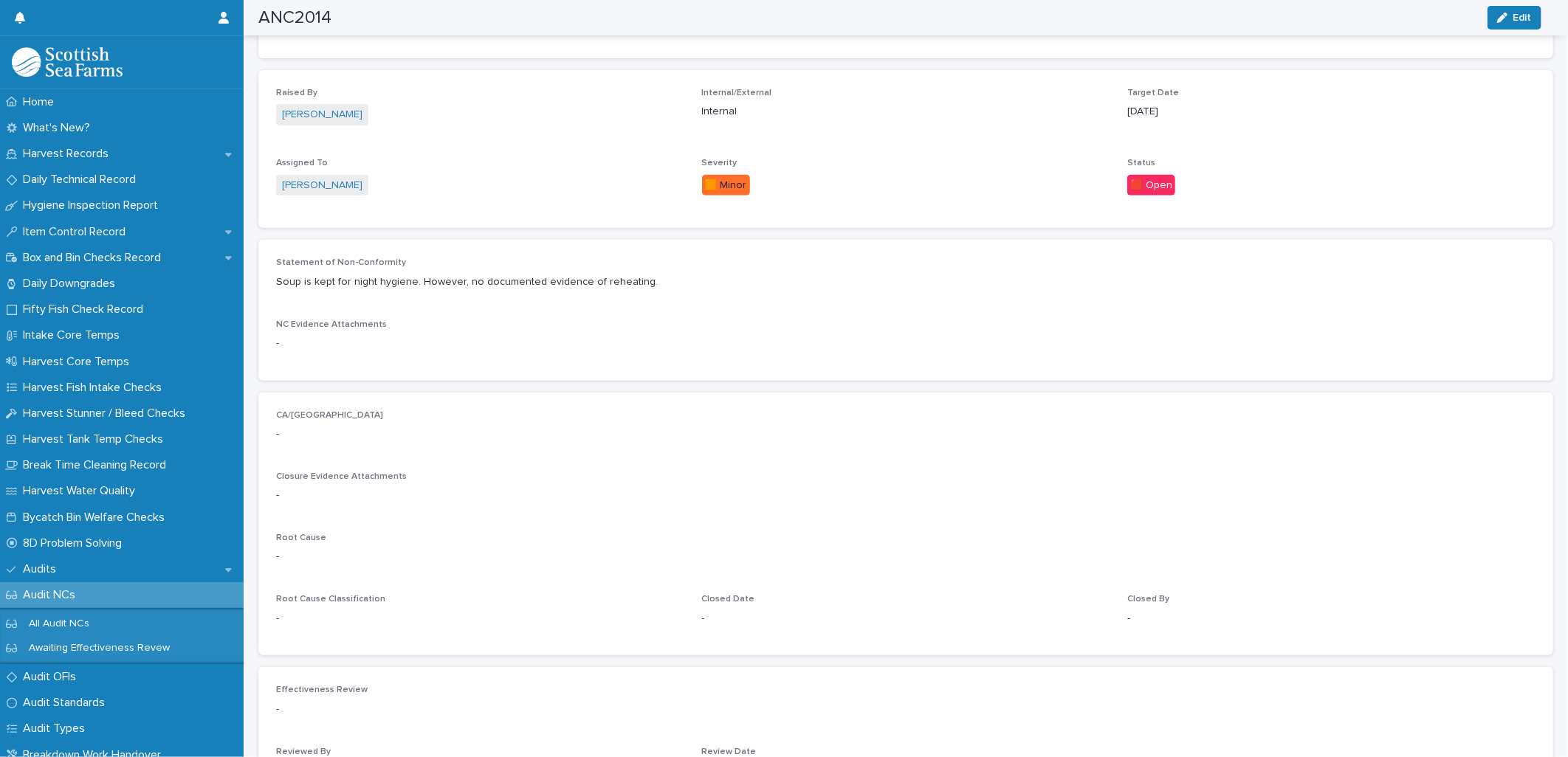
scroll to position [151, 0]
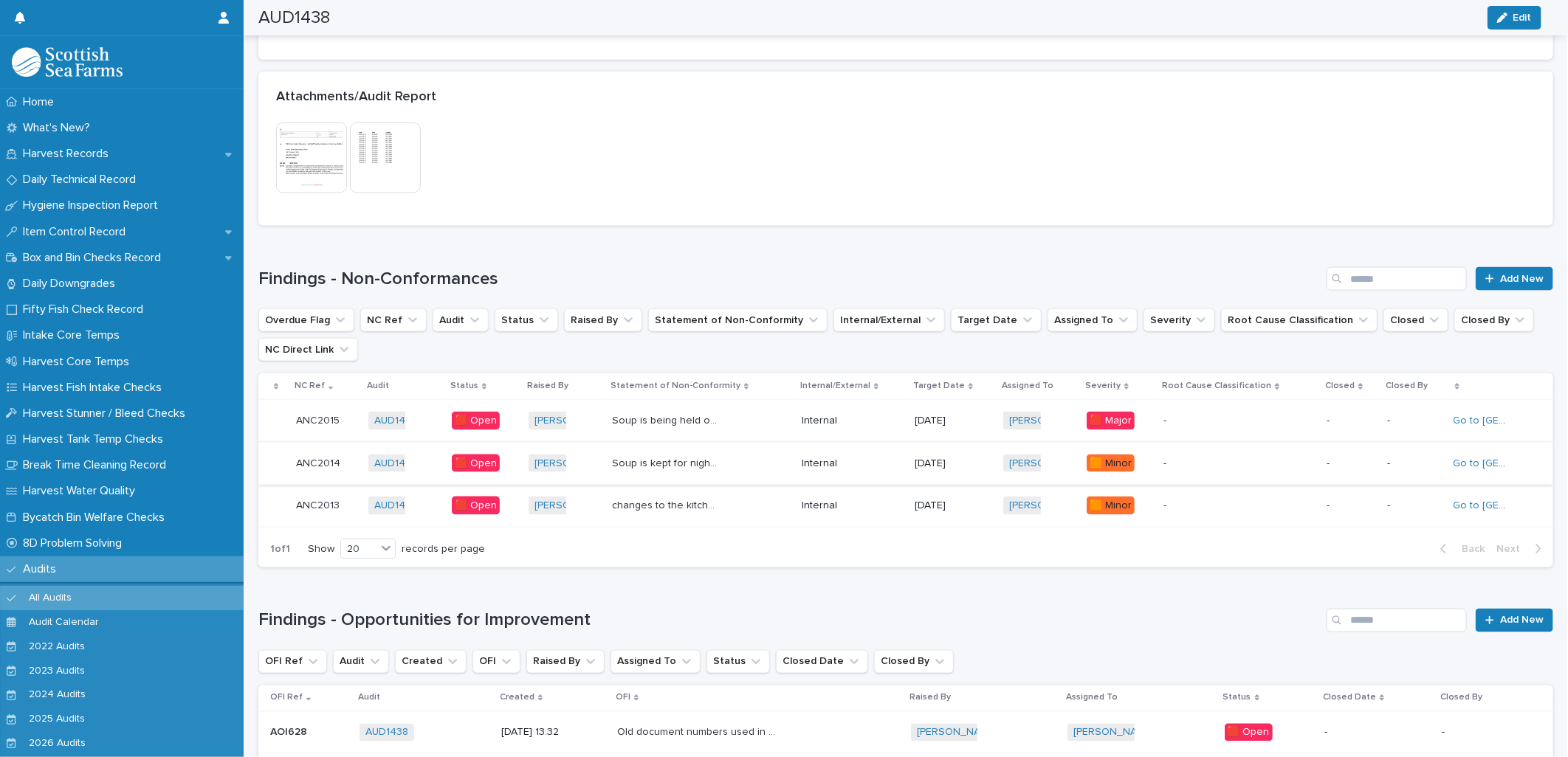
scroll to position [1216, 0]
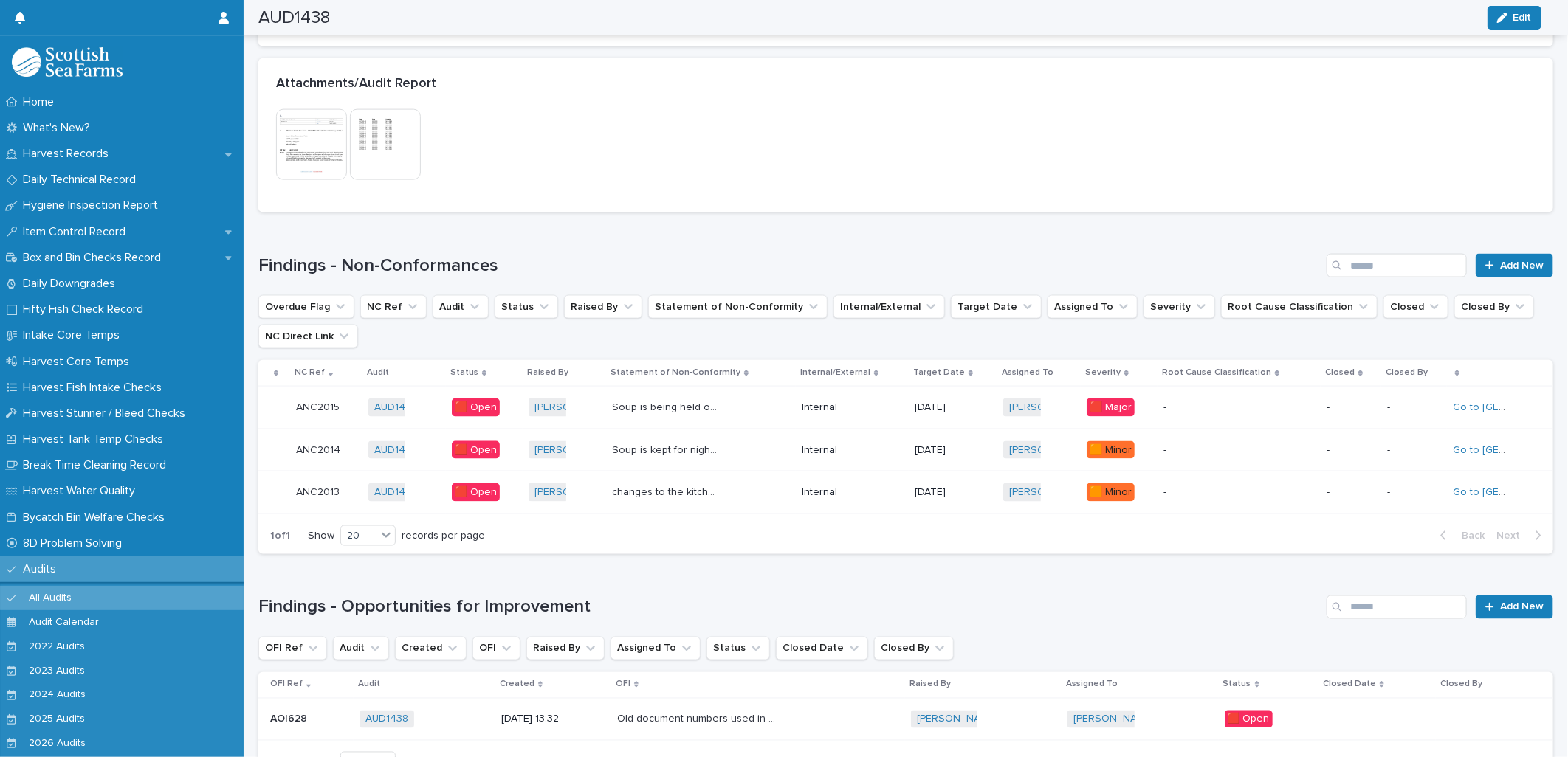
click at [745, 402] on div "Soup is being held over for Night Hygiene. Correct chilling not used. Soup is b…" at bounding box center [701, 408] width 178 height 25
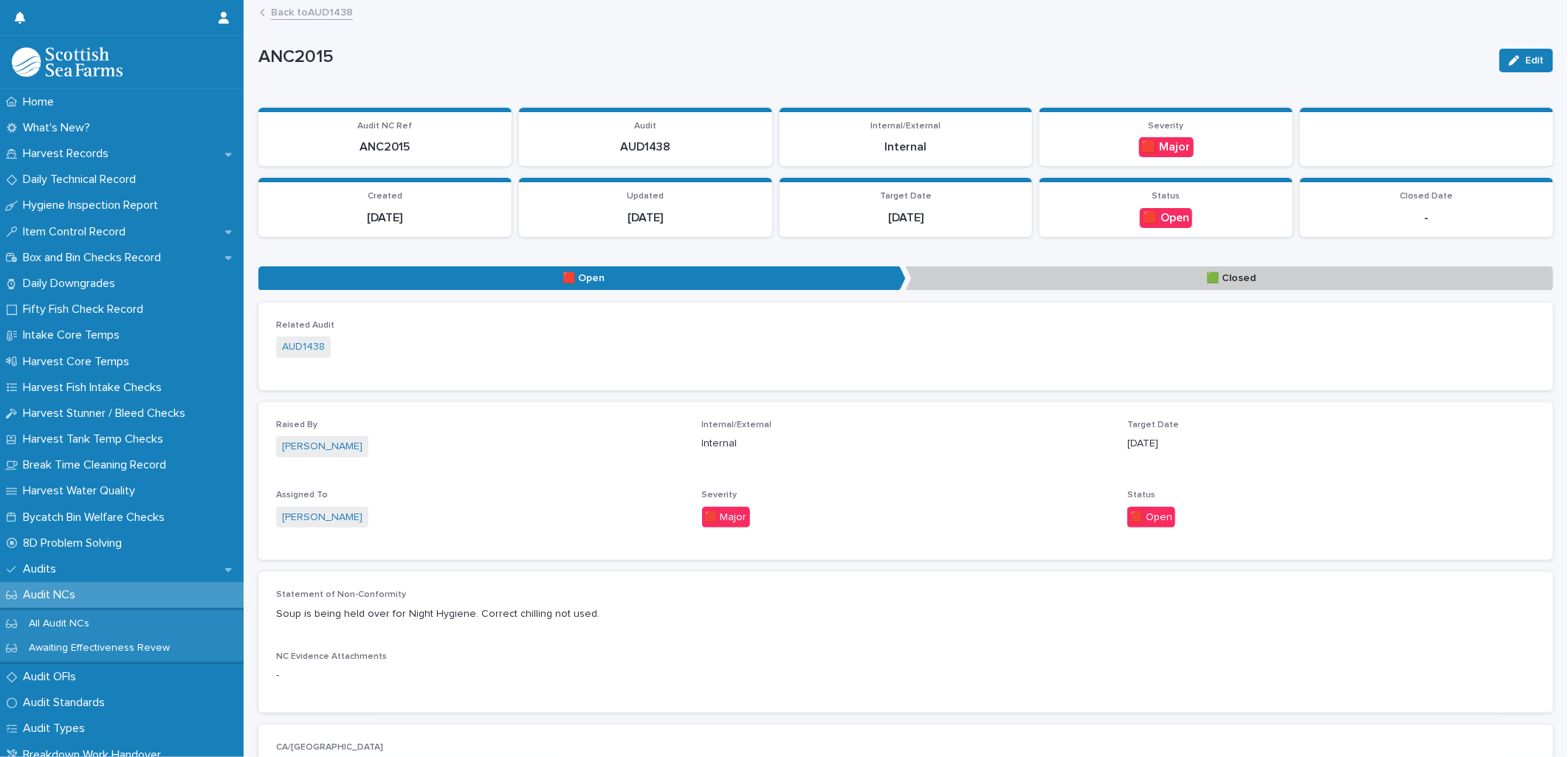
click at [385, 16] on div "Back to AUD1438" at bounding box center [912, 13] width 1320 height 21
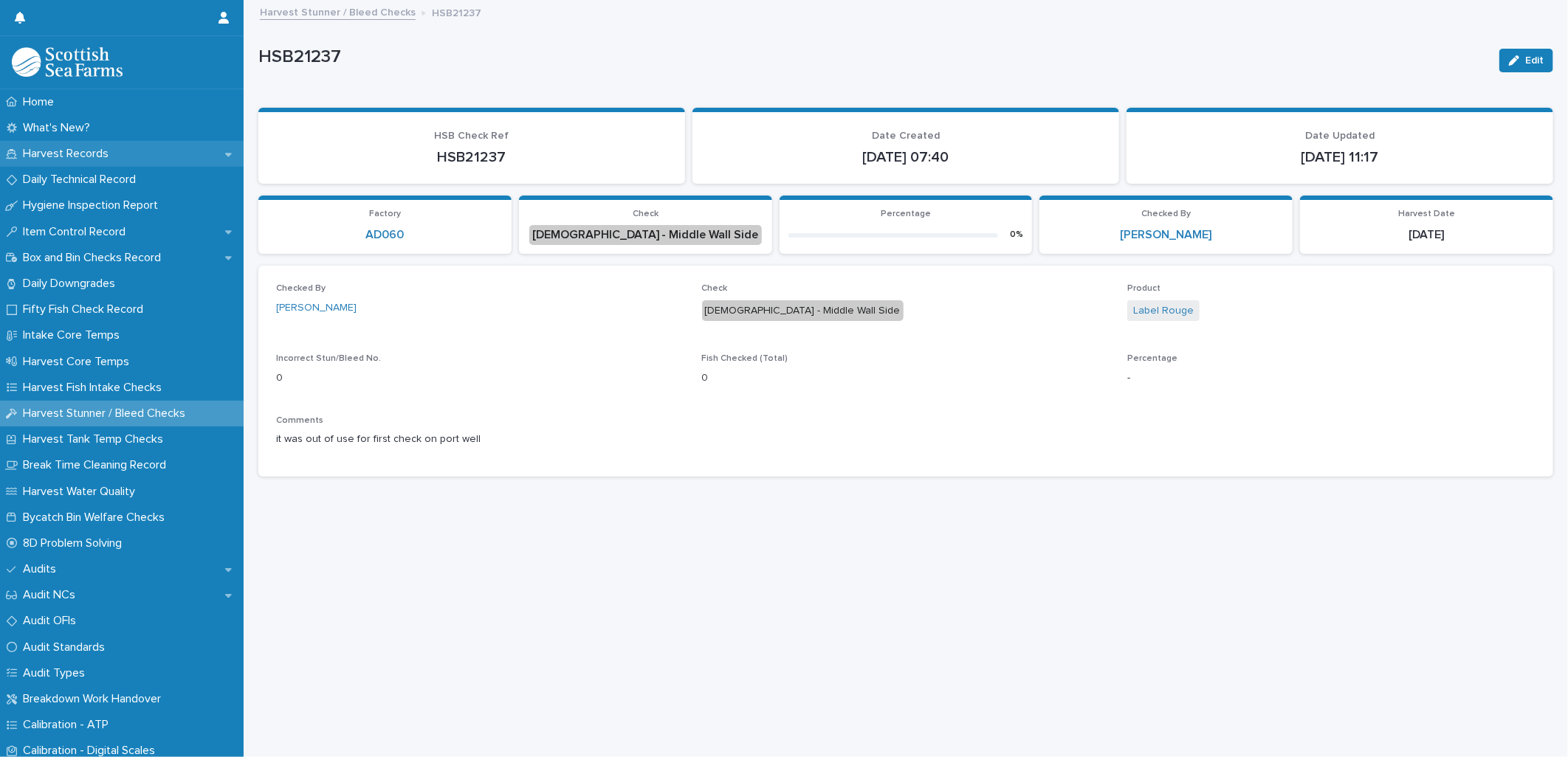
click at [60, 152] on p "Harvest Records" at bounding box center [68, 154] width 103 height 14
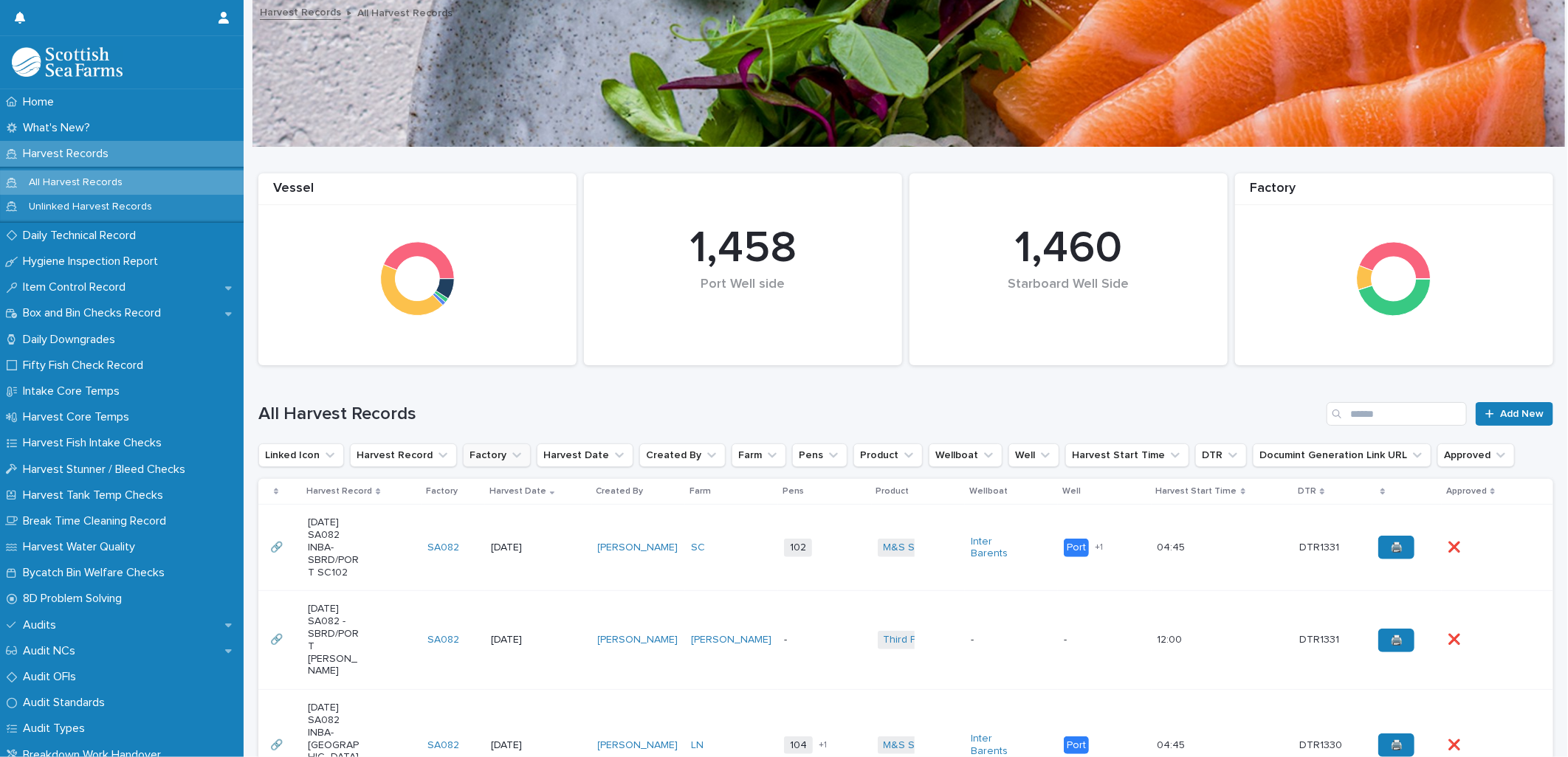
click at [509, 450] on icon "Factory" at bounding box center [516, 455] width 15 height 15
click at [503, 550] on p "AD060" at bounding box center [550, 550] width 157 height 10
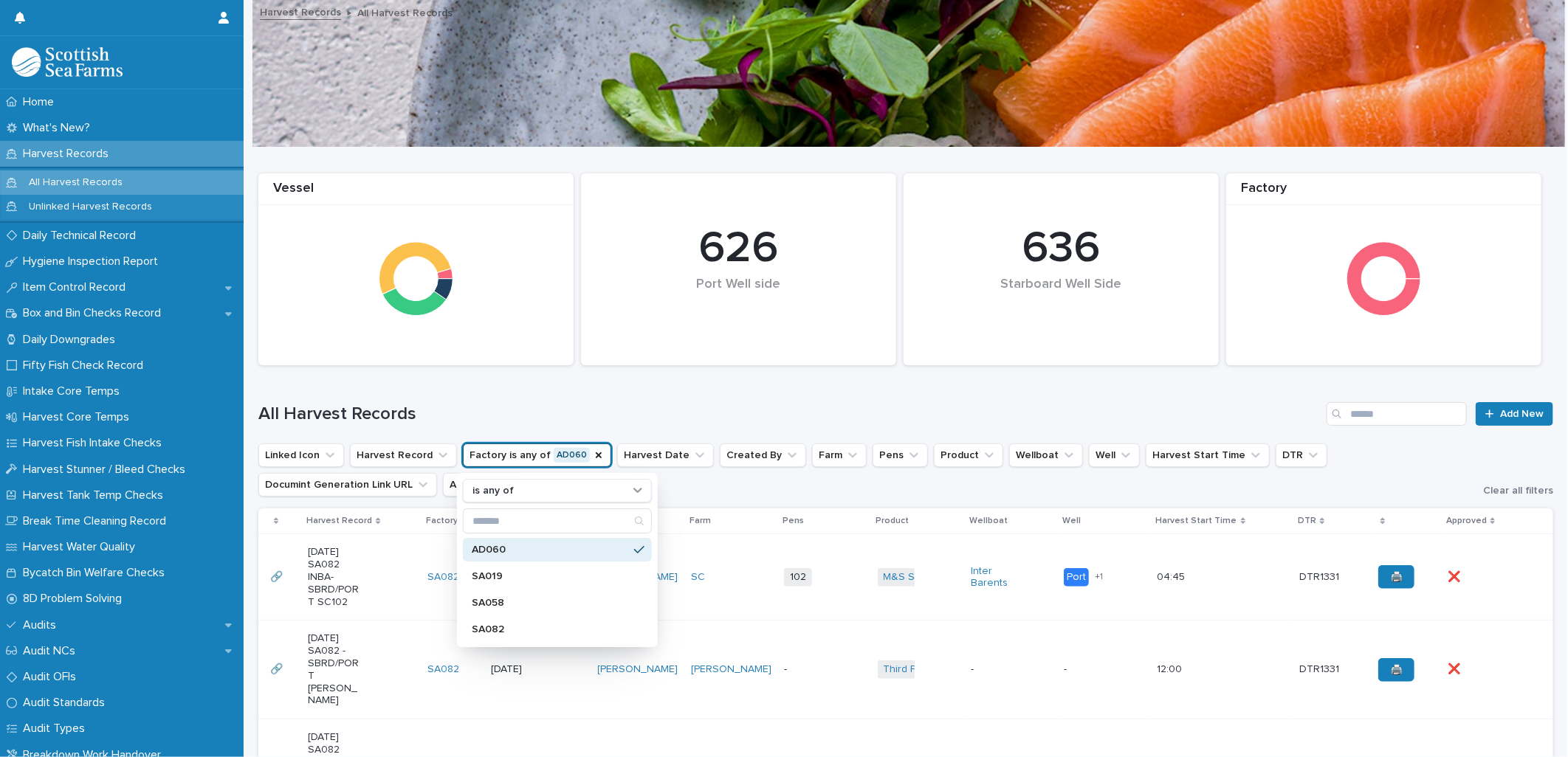
click at [574, 399] on div "All Harvest Records Add New" at bounding box center [905, 408] width 1295 height 70
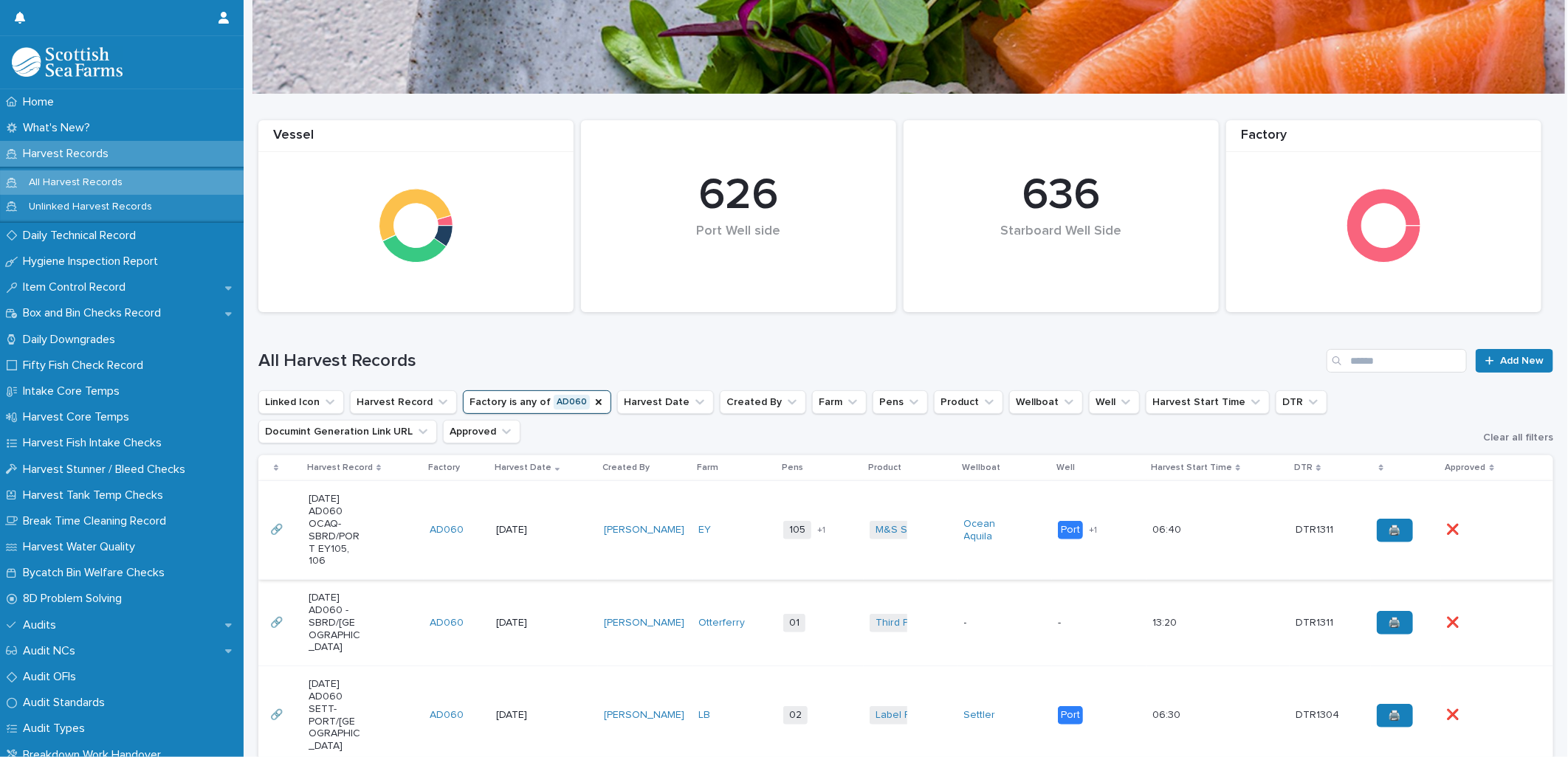
scroll to position [82, 0]
